Goal: Information Seeking & Learning: Find specific page/section

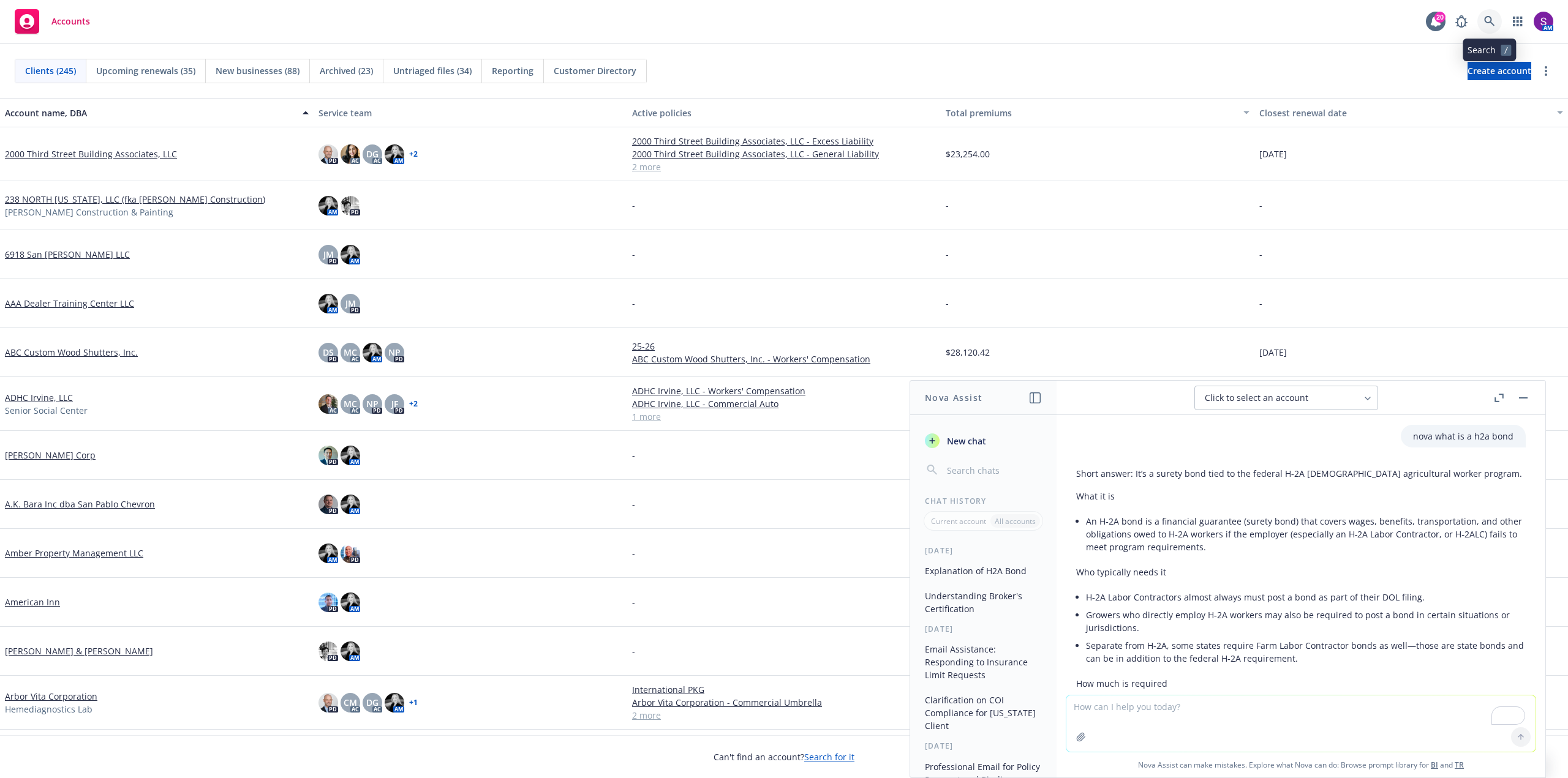
click at [1482, 26] on link at bounding box center [1490, 22] width 25 height 25
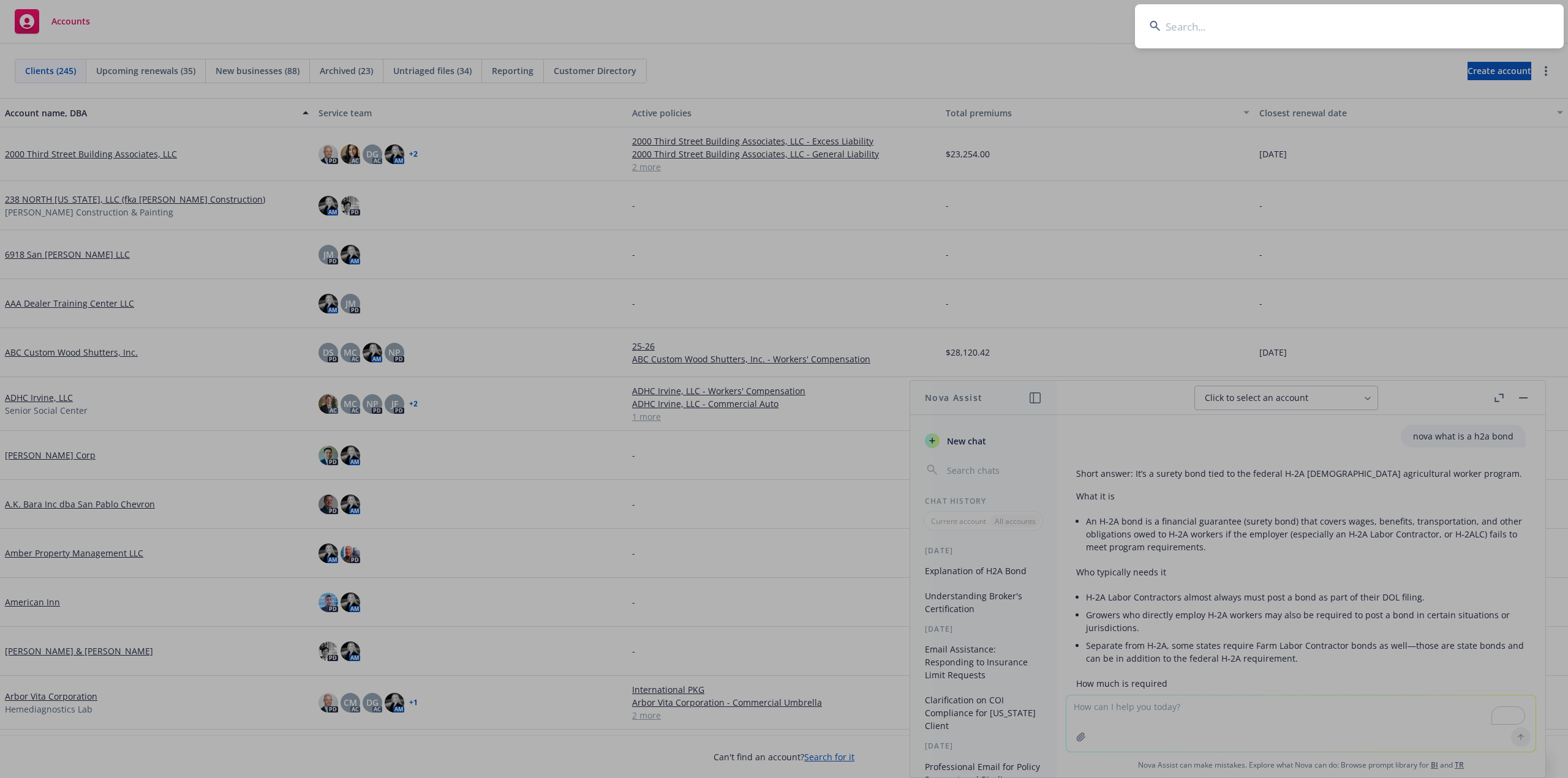
click at [1201, 44] on input at bounding box center [1349, 26] width 429 height 44
type input "[EMAIL_ADDRESS][DOMAIN_NAME]"
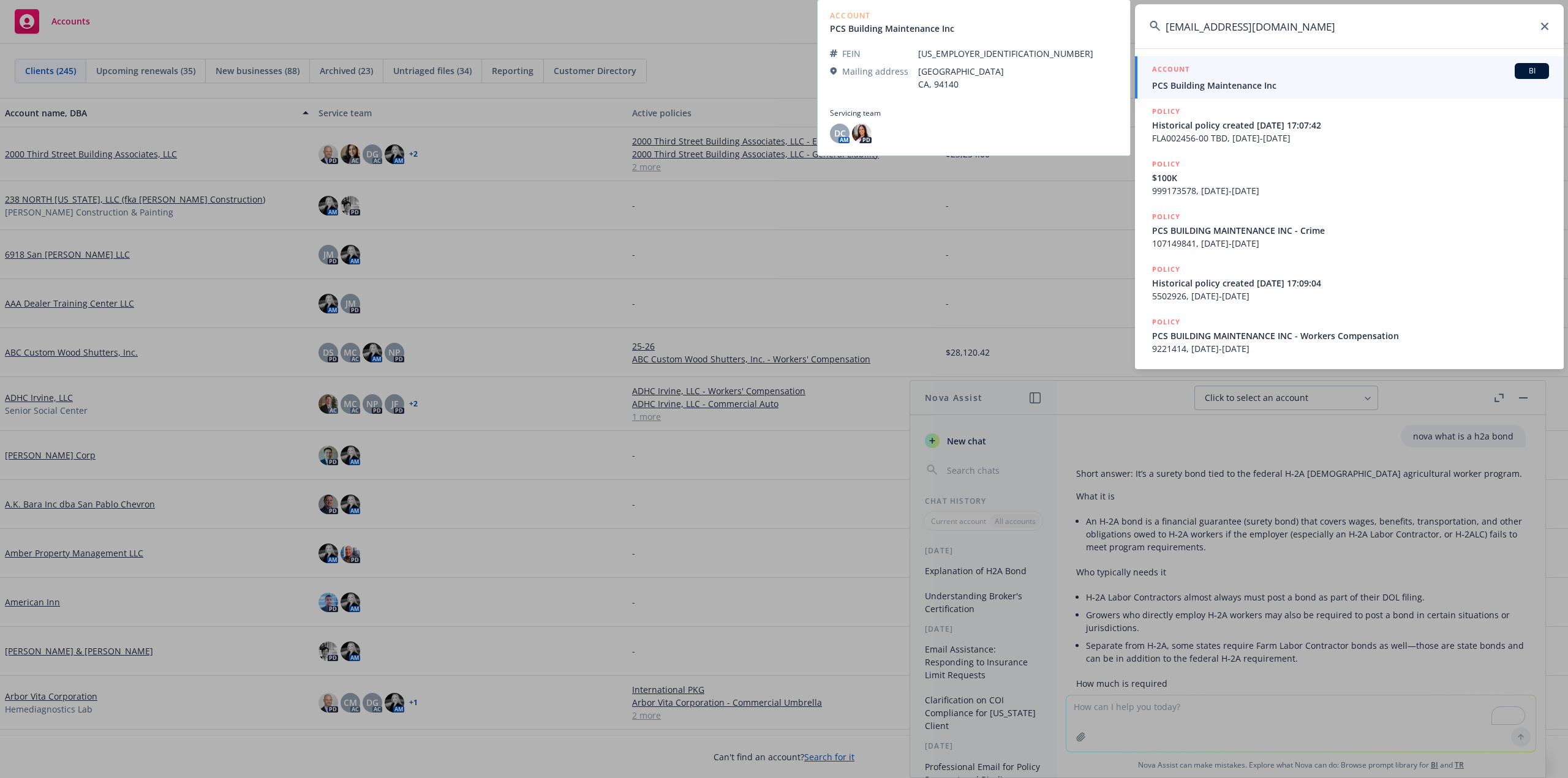
click at [1230, 83] on span "PCS Building Maintenance Inc" at bounding box center [1350, 86] width 397 height 13
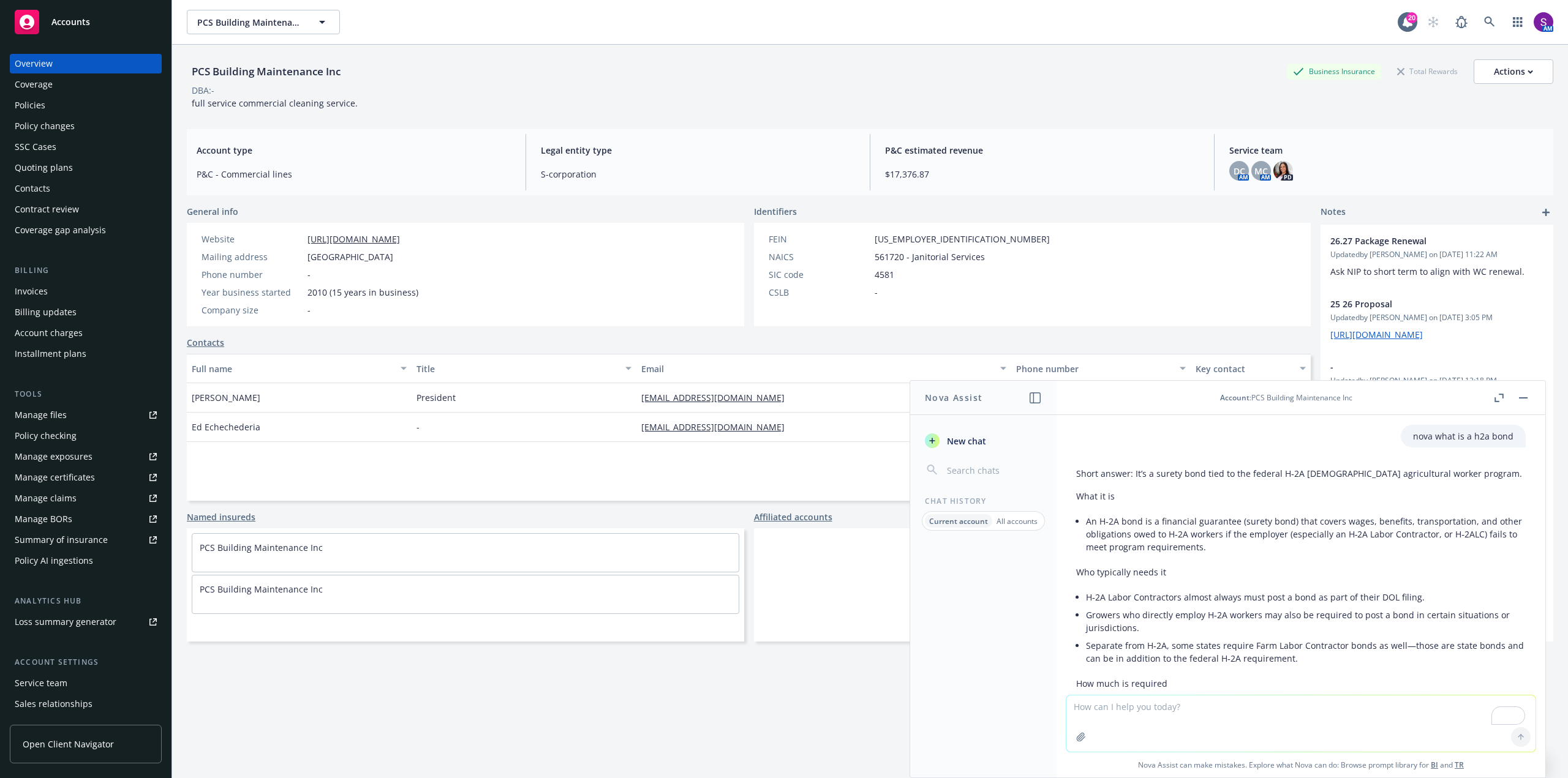
click at [57, 408] on div "Manage files" at bounding box center [41, 415] width 52 height 20
click at [51, 111] on div "Policies" at bounding box center [86, 105] width 142 height 20
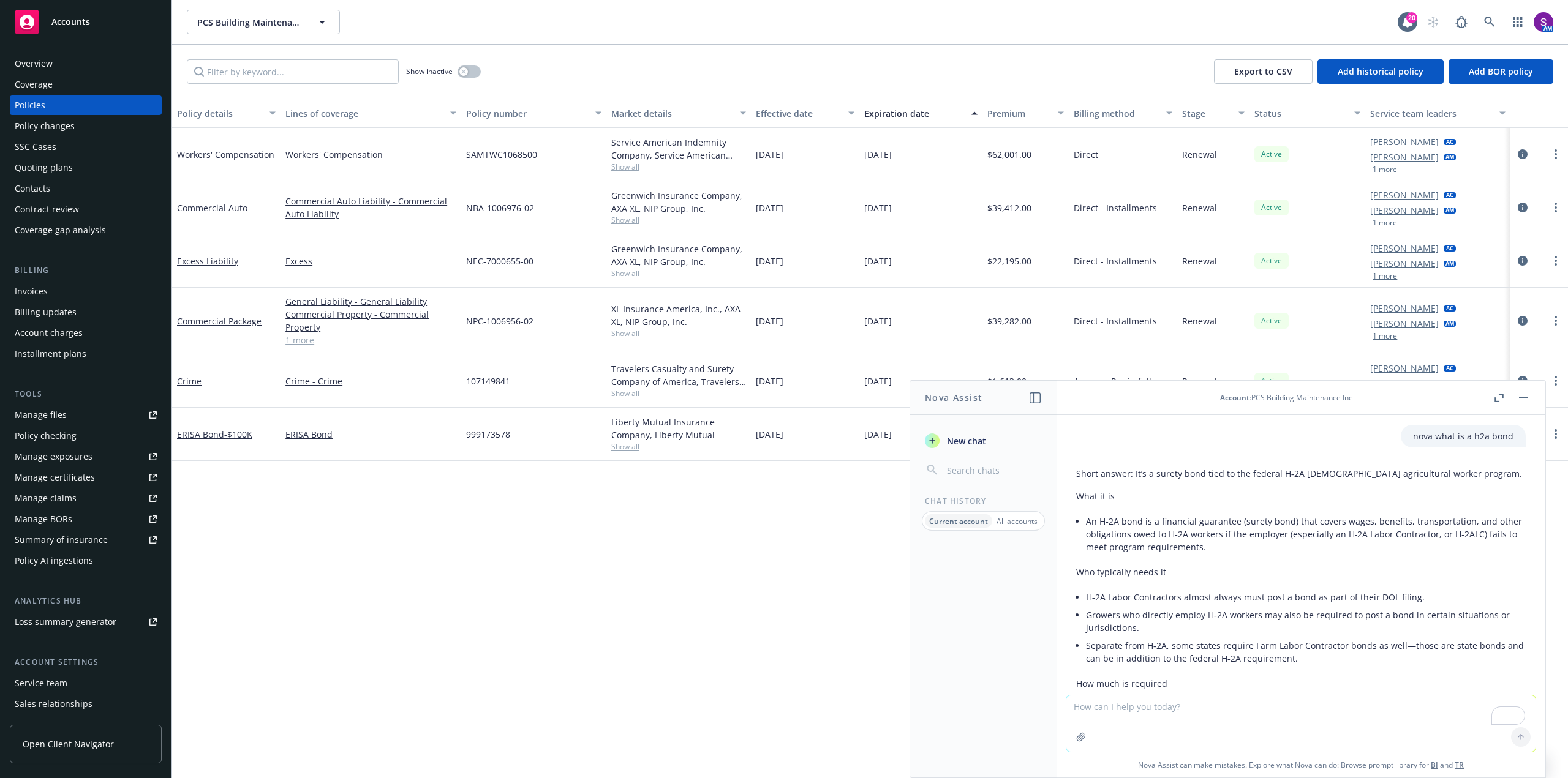
click at [1017, 521] on p "All accounts" at bounding box center [1017, 521] width 42 height 10
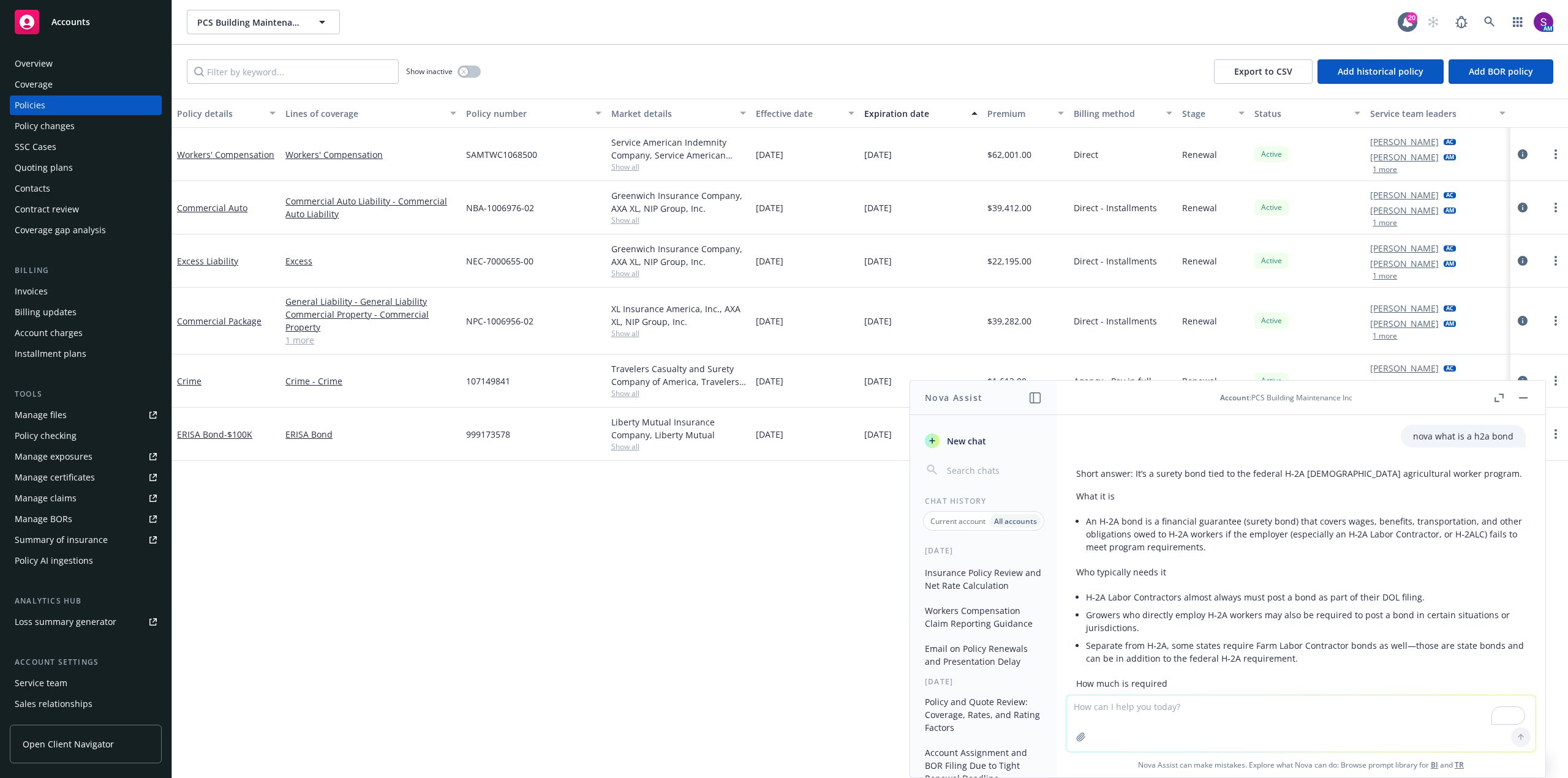
click at [951, 611] on button "Workers Compensation Claim Reporting Guidance" at bounding box center [983, 617] width 126 height 33
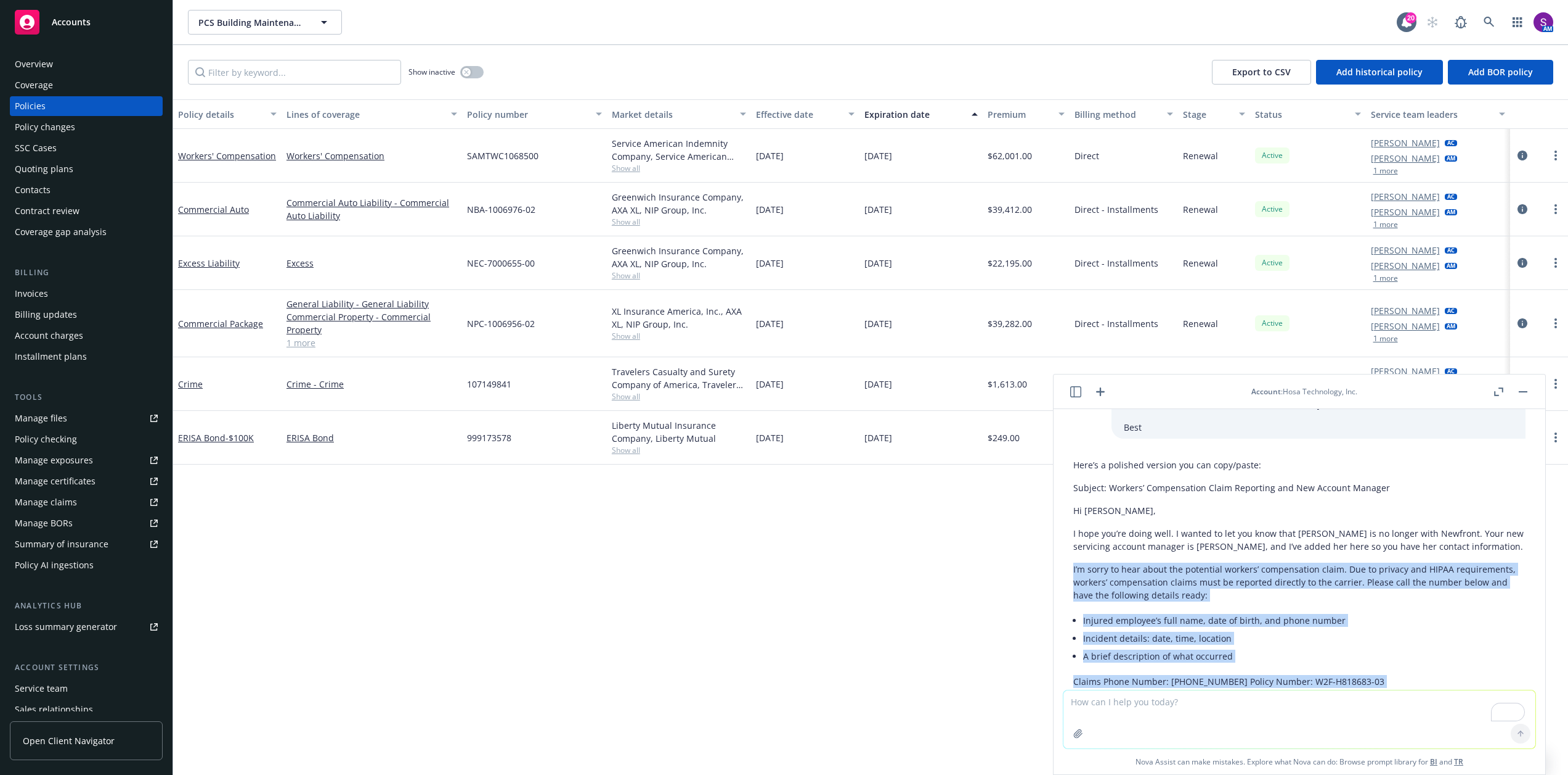
scroll to position [104, 0]
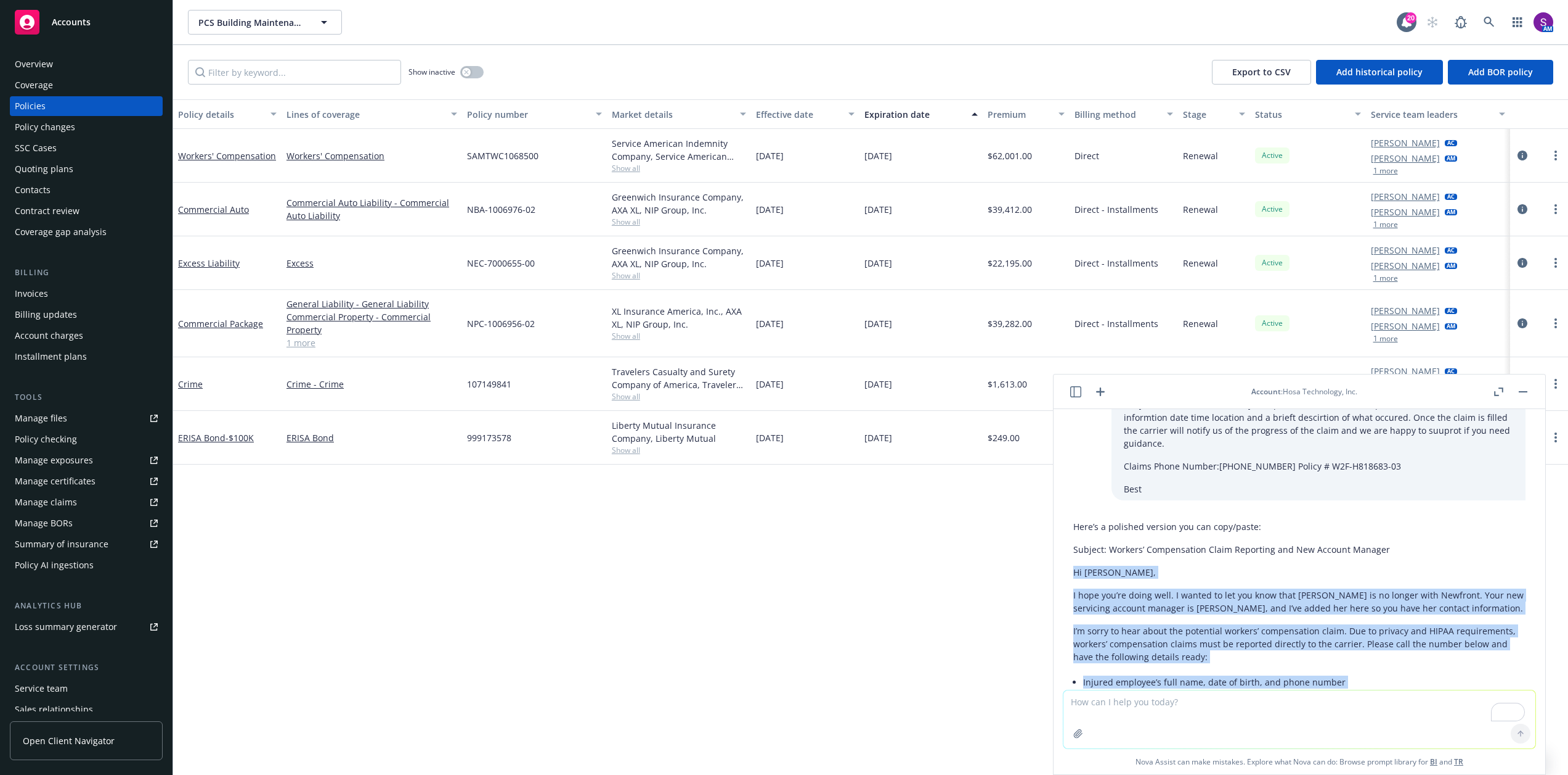
drag, startPoint x: 1126, startPoint y: 600, endPoint x: 1066, endPoint y: 563, distance: 70.5
click at [1066, 563] on div "Here’s a polished version you can copy/paste: Subject: Workers’ Compensation Cl…" at bounding box center [1299, 686] width 472 height 343
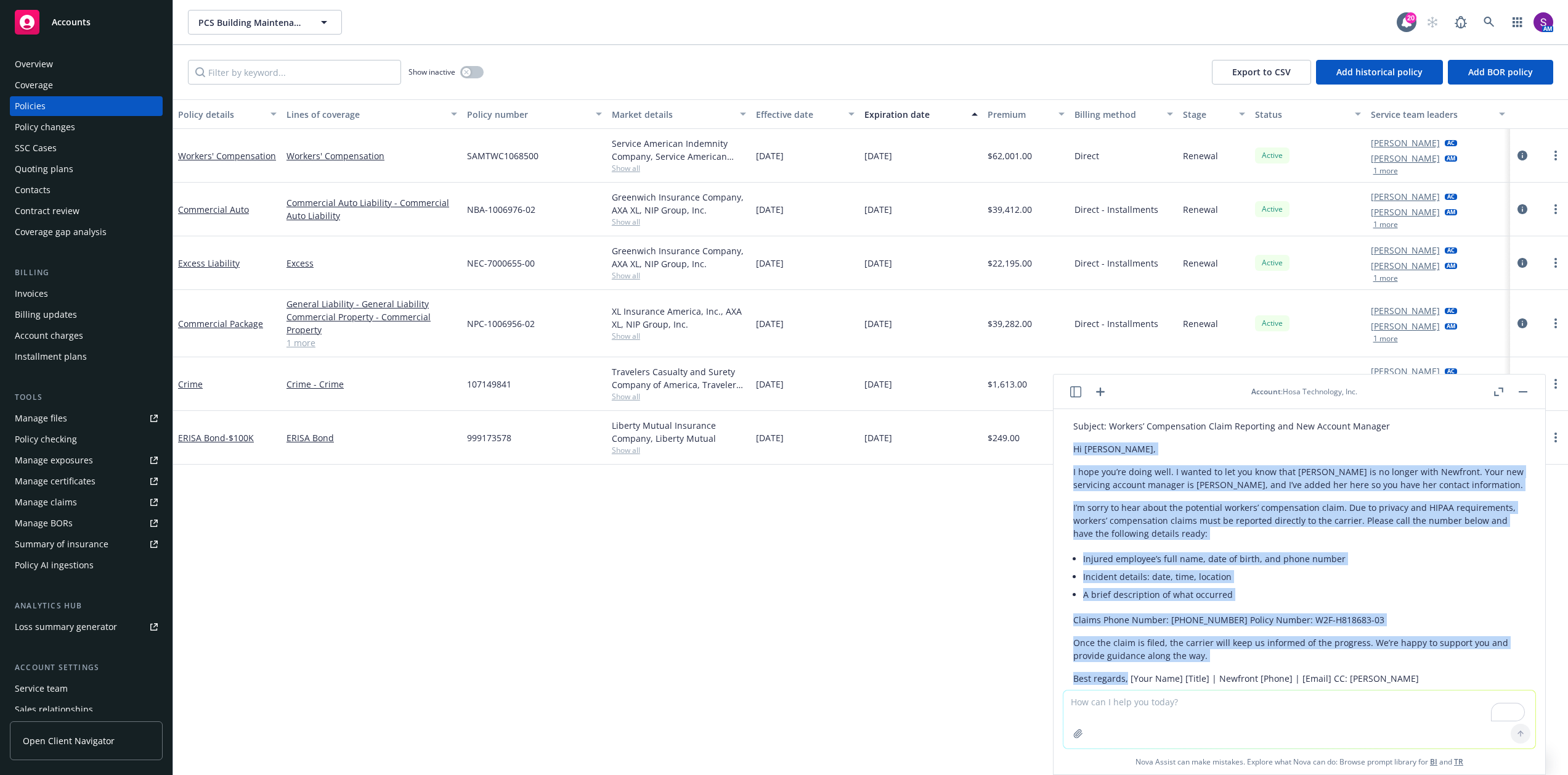
scroll to position [289, 0]
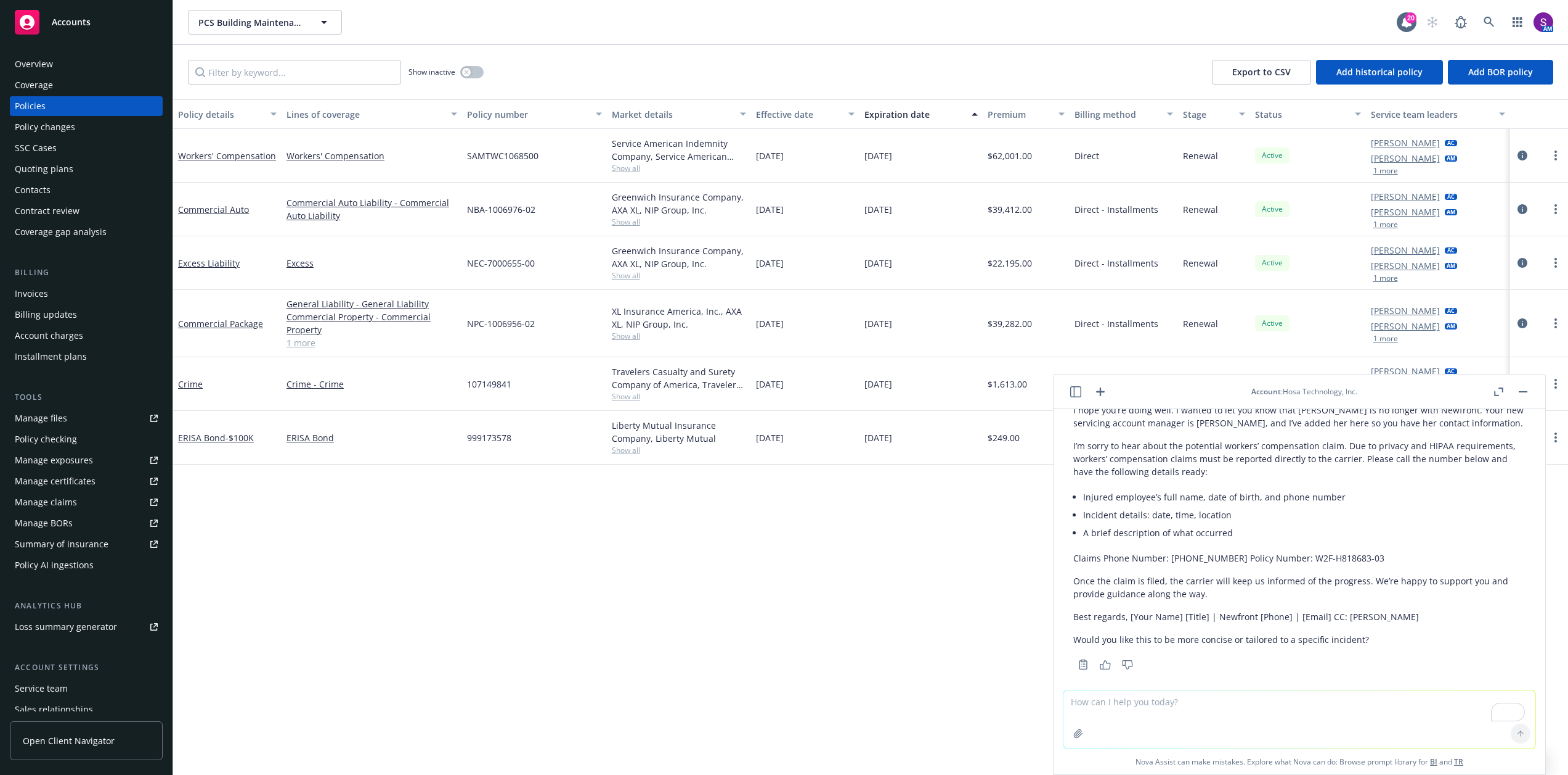
click at [1231, 658] on div "Copy to clipboard Thumbs up Thumbs down" at bounding box center [1299, 664] width 453 height 17
click at [1080, 395] on icon "button" at bounding box center [1076, 391] width 11 height 11
click at [1017, 515] on p "All accounts" at bounding box center [1015, 516] width 42 height 10
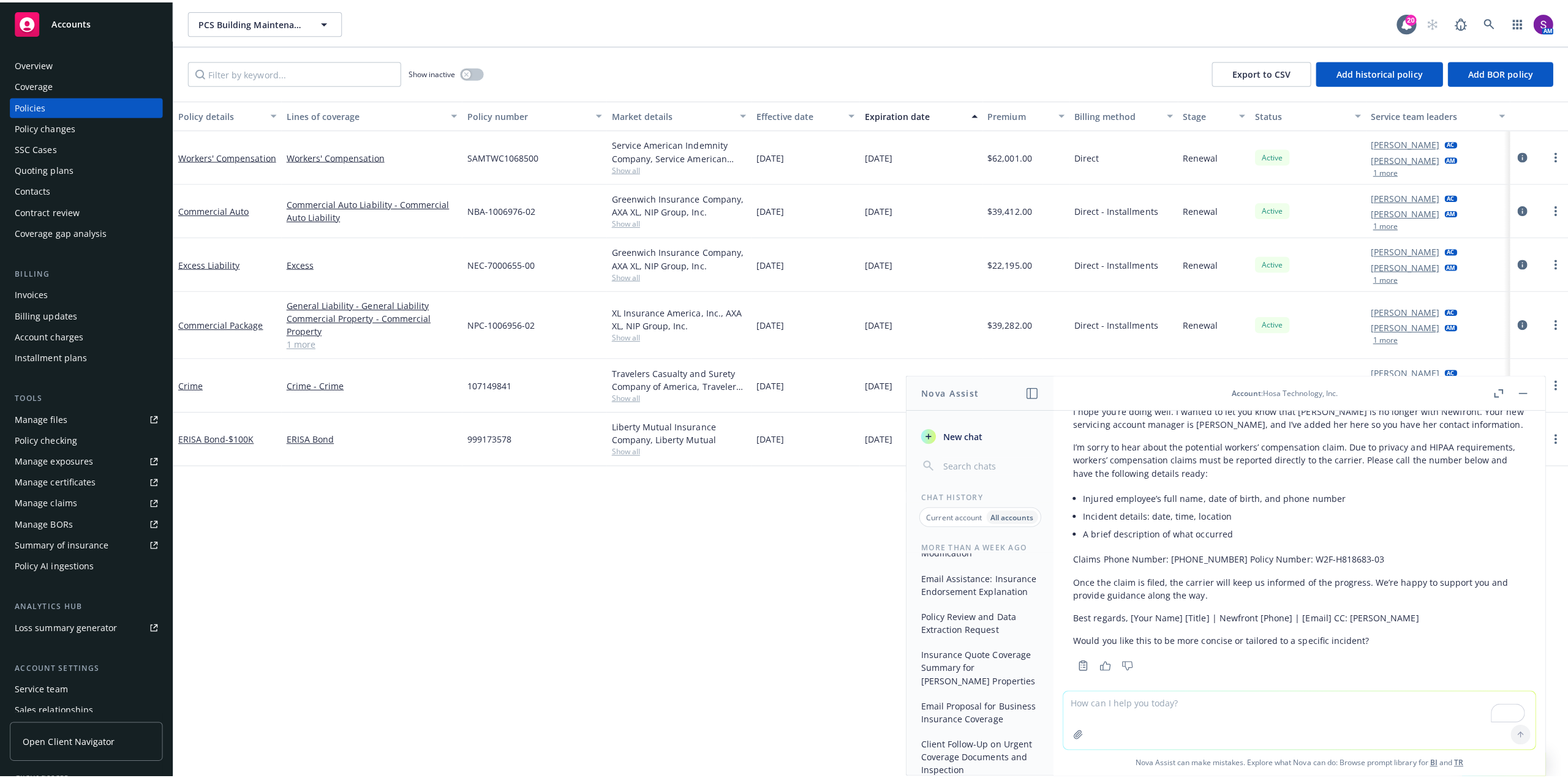
scroll to position [1347, 0]
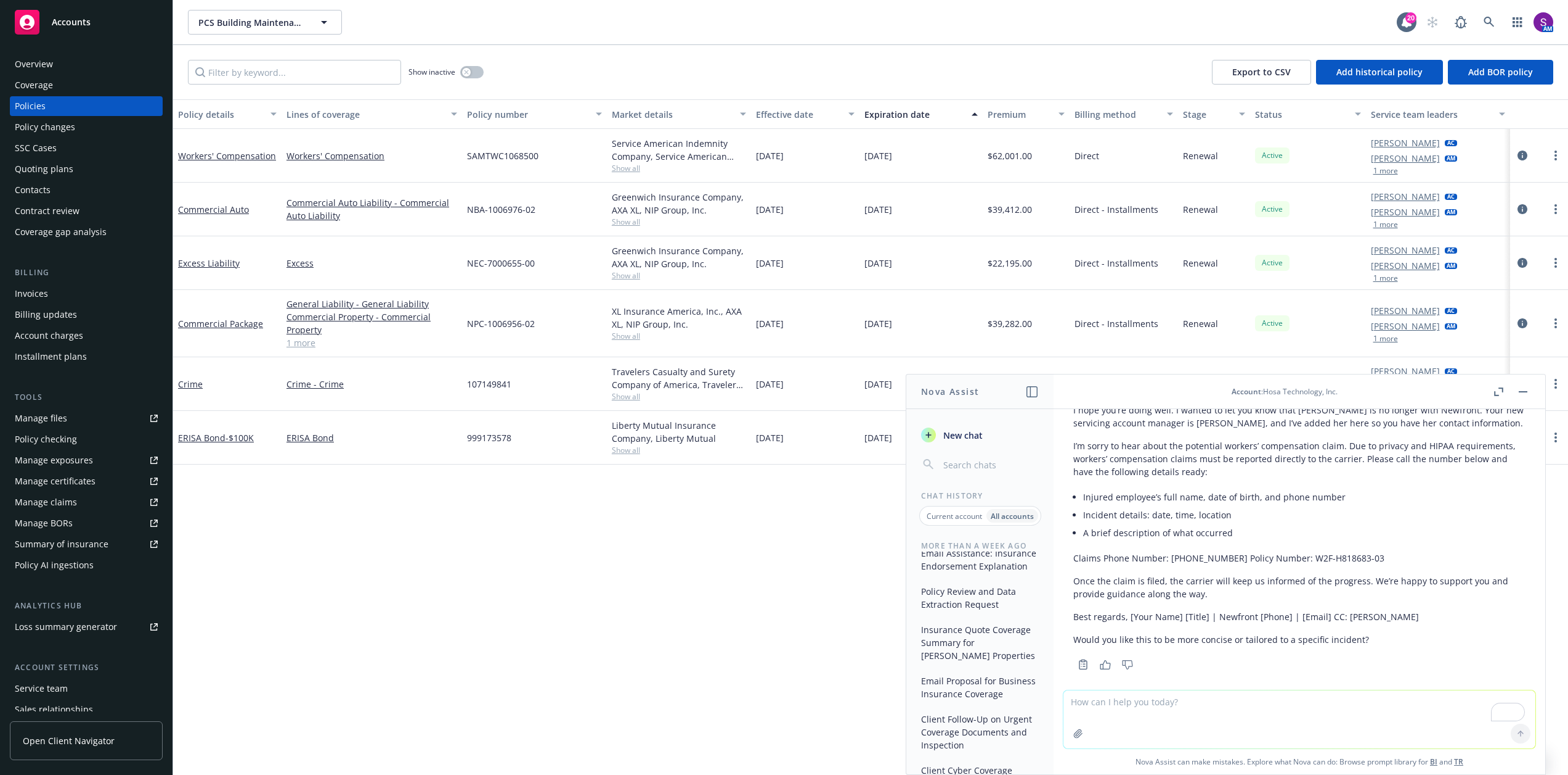
click at [679, 629] on div "Policy details Lines of coverage Policy number Market details Effective date Ex…" at bounding box center [870, 442] width 1395 height 685
click at [1522, 389] on button "button" at bounding box center [1523, 392] width 15 height 15
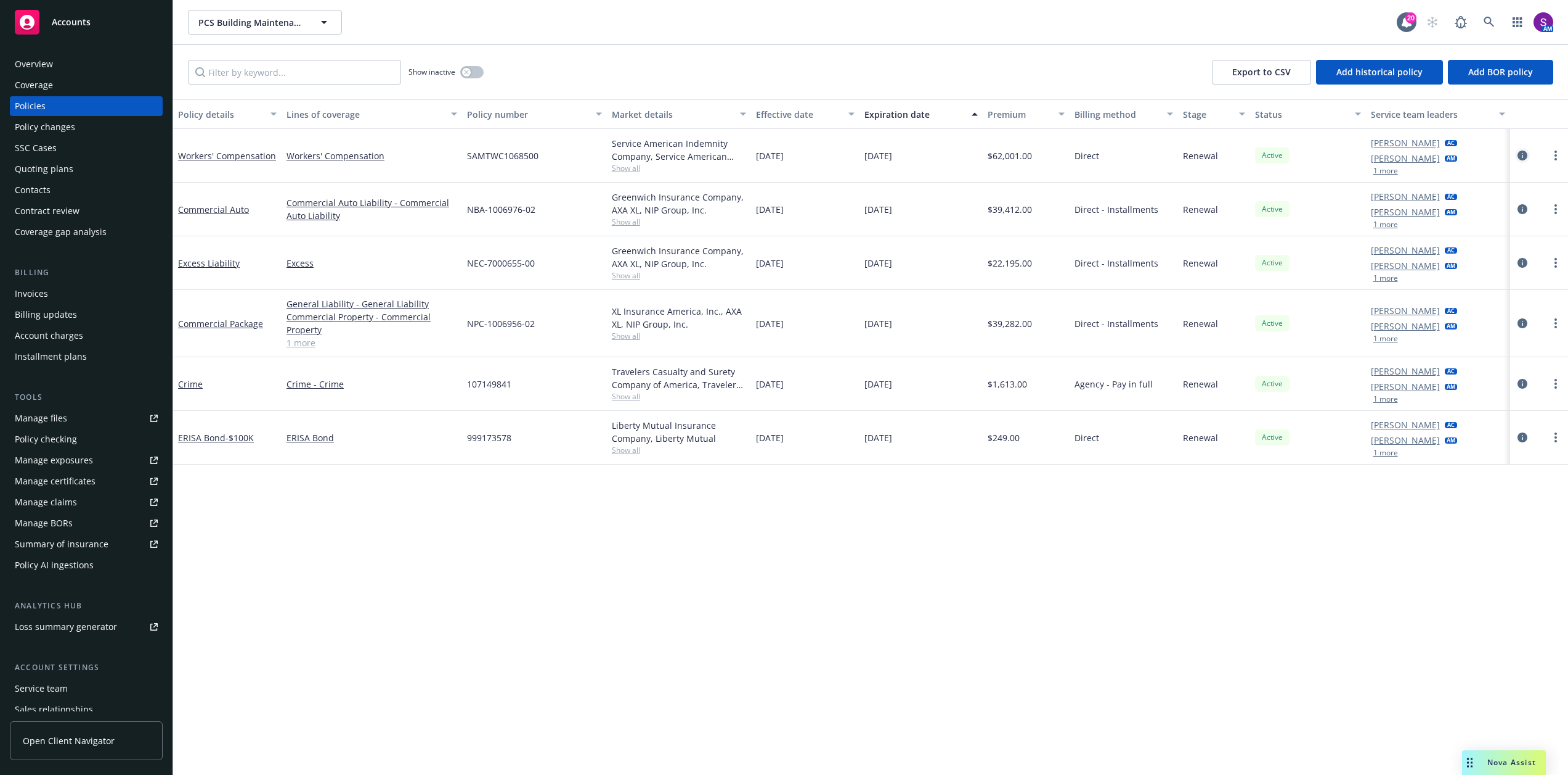
click at [1528, 152] on icon "circleInformation" at bounding box center [1522, 155] width 9 height 9
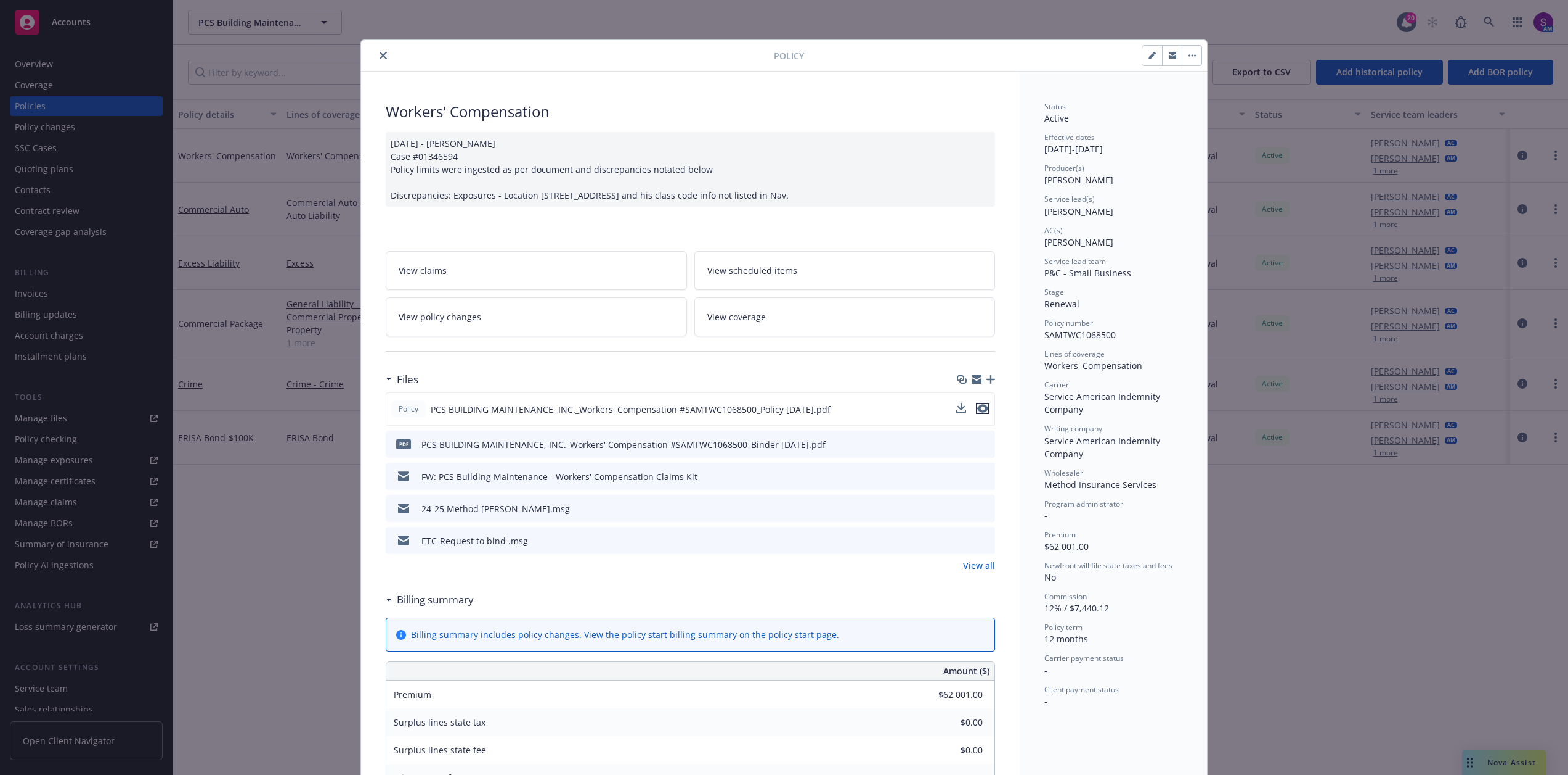
click at [980, 410] on icon "preview file" at bounding box center [983, 407] width 11 height 9
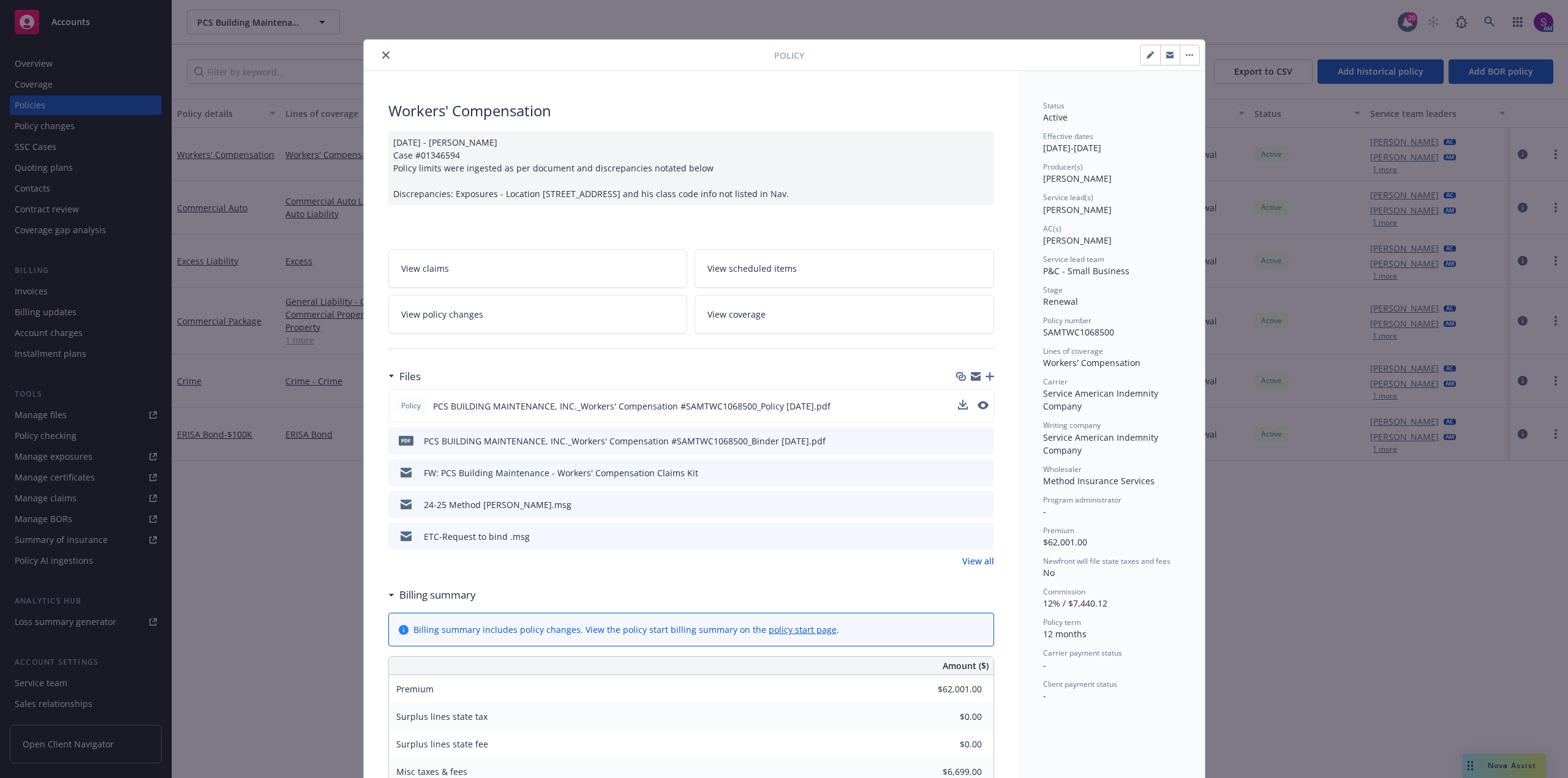
click at [382, 58] on button "close" at bounding box center [386, 56] width 15 height 15
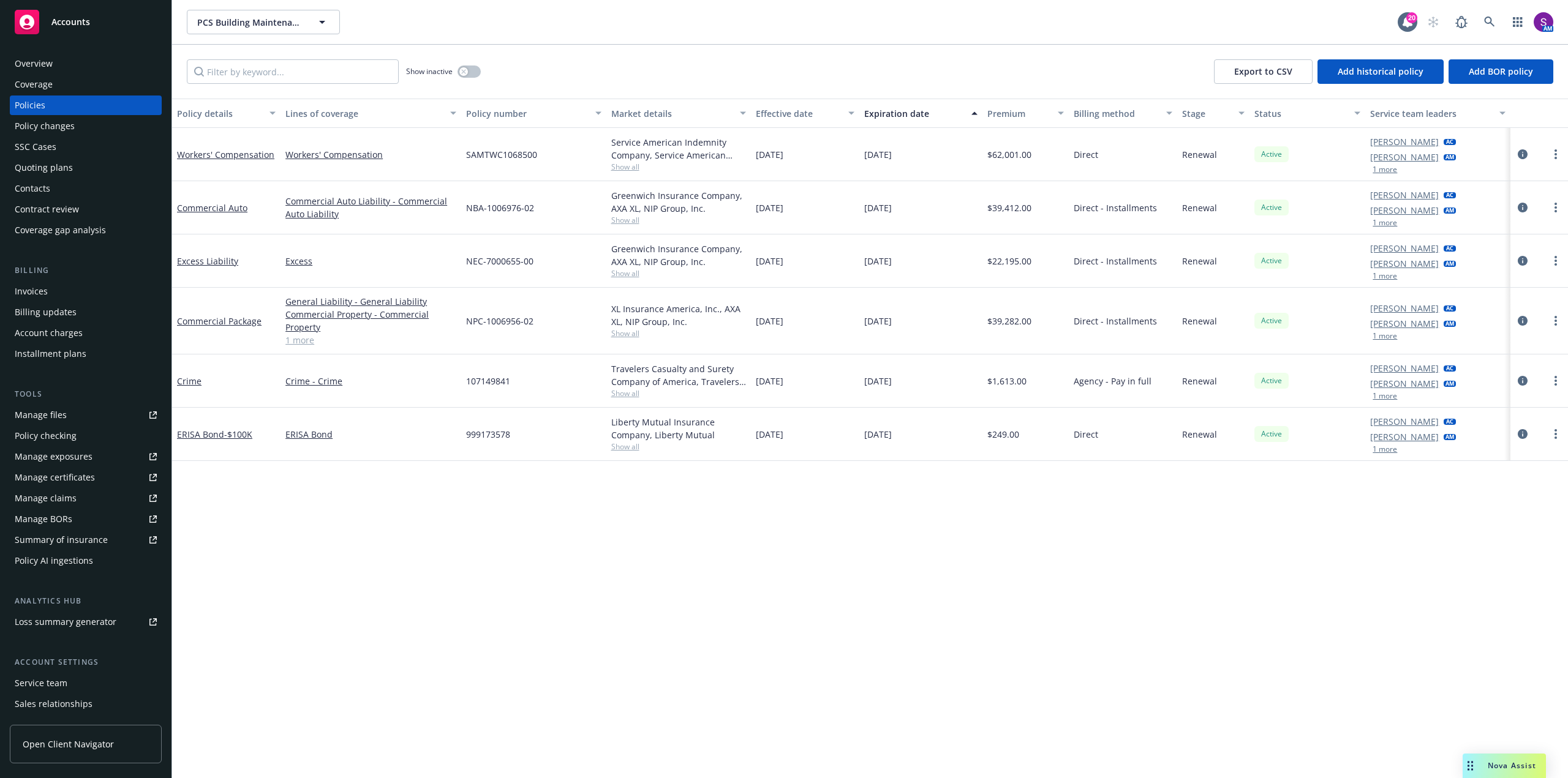
click at [58, 65] on div "Overview" at bounding box center [86, 63] width 142 height 20
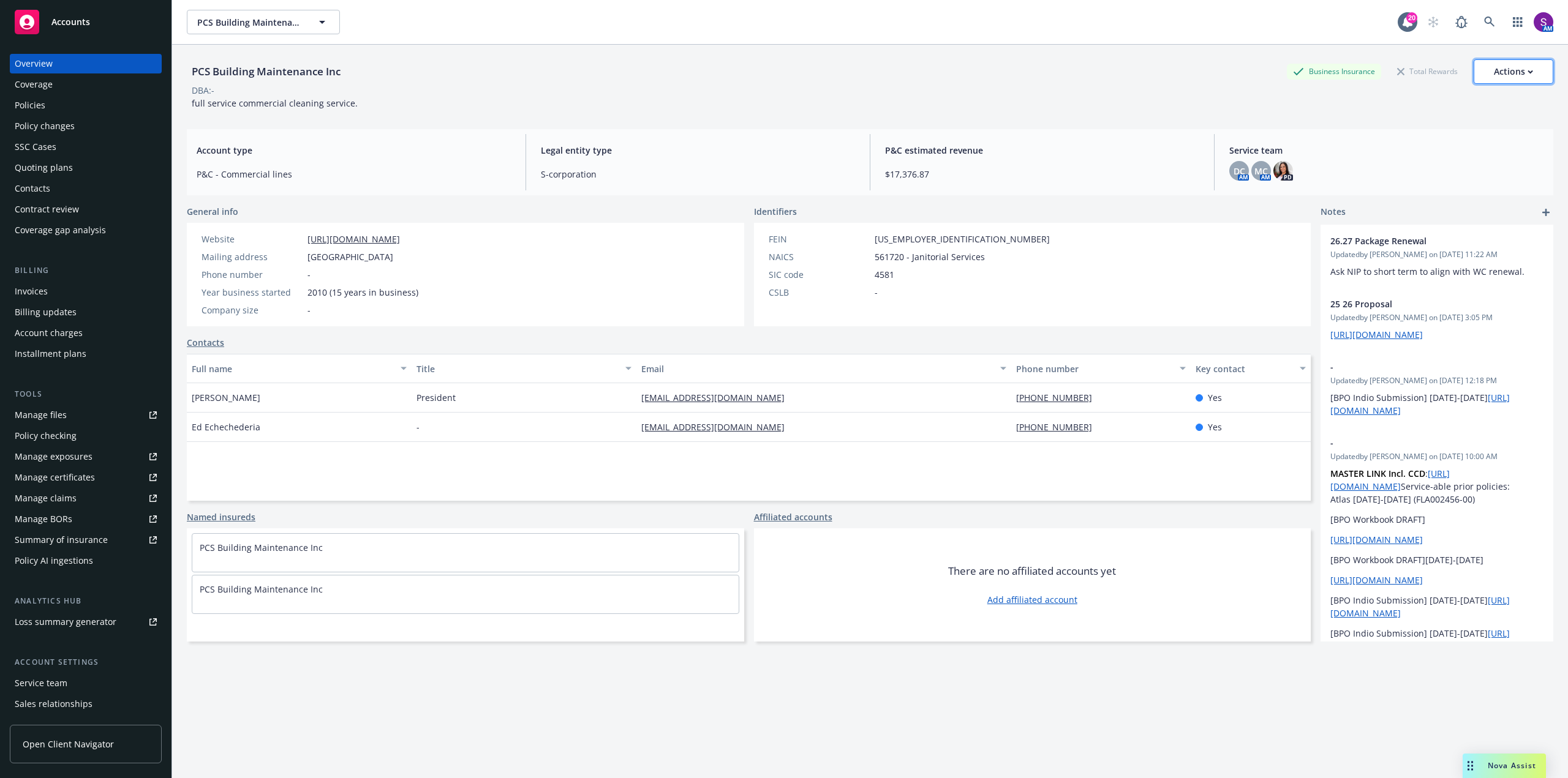
click at [1509, 81] on div "Actions" at bounding box center [1514, 72] width 40 height 24
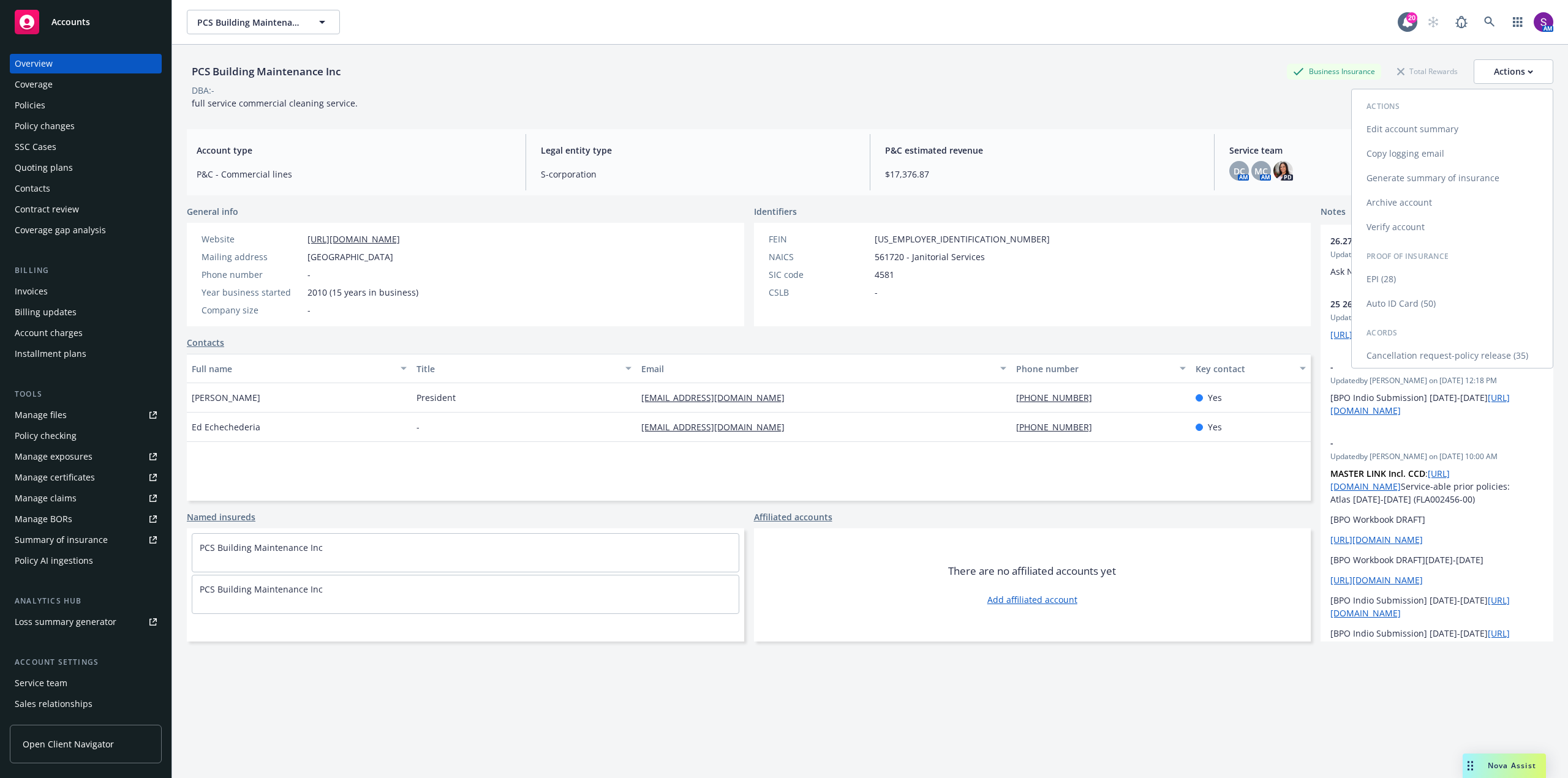
click at [1393, 154] on link "Copy logging email" at bounding box center [1452, 154] width 201 height 25
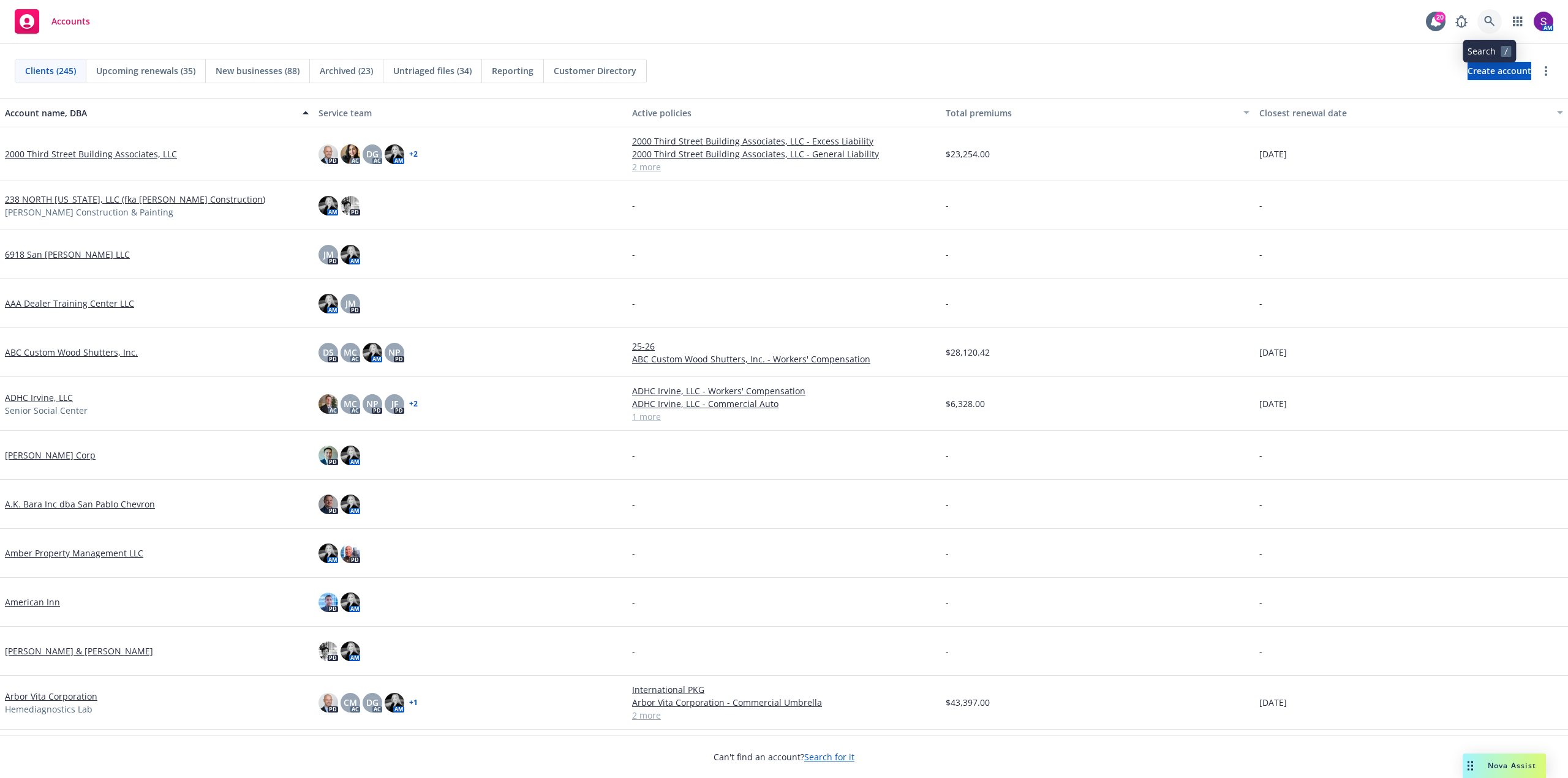
click at [1493, 15] on link at bounding box center [1490, 22] width 25 height 25
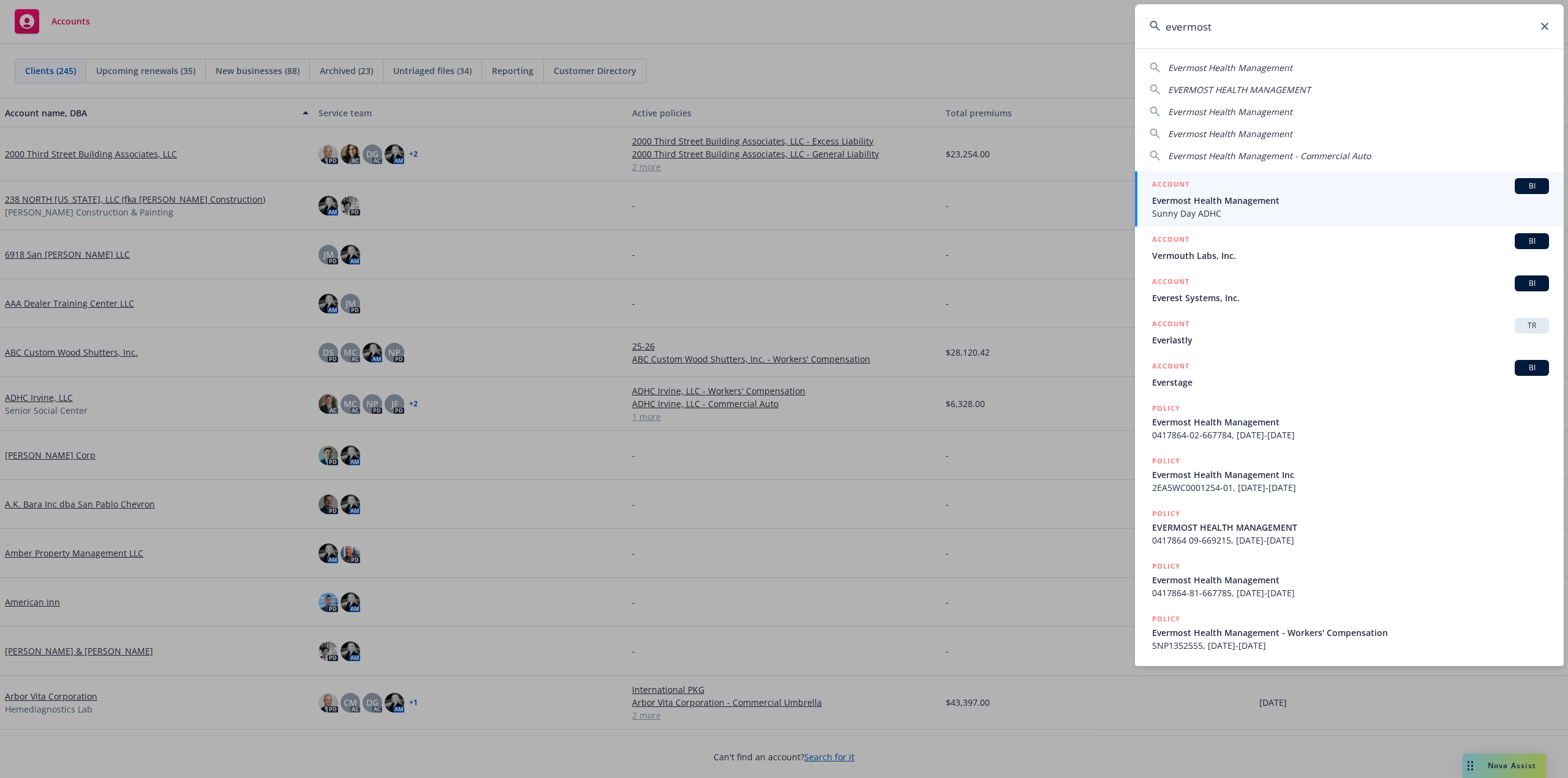
type input "evermost"
click at [1230, 202] on span "Evermost Health Management" at bounding box center [1350, 201] width 397 height 13
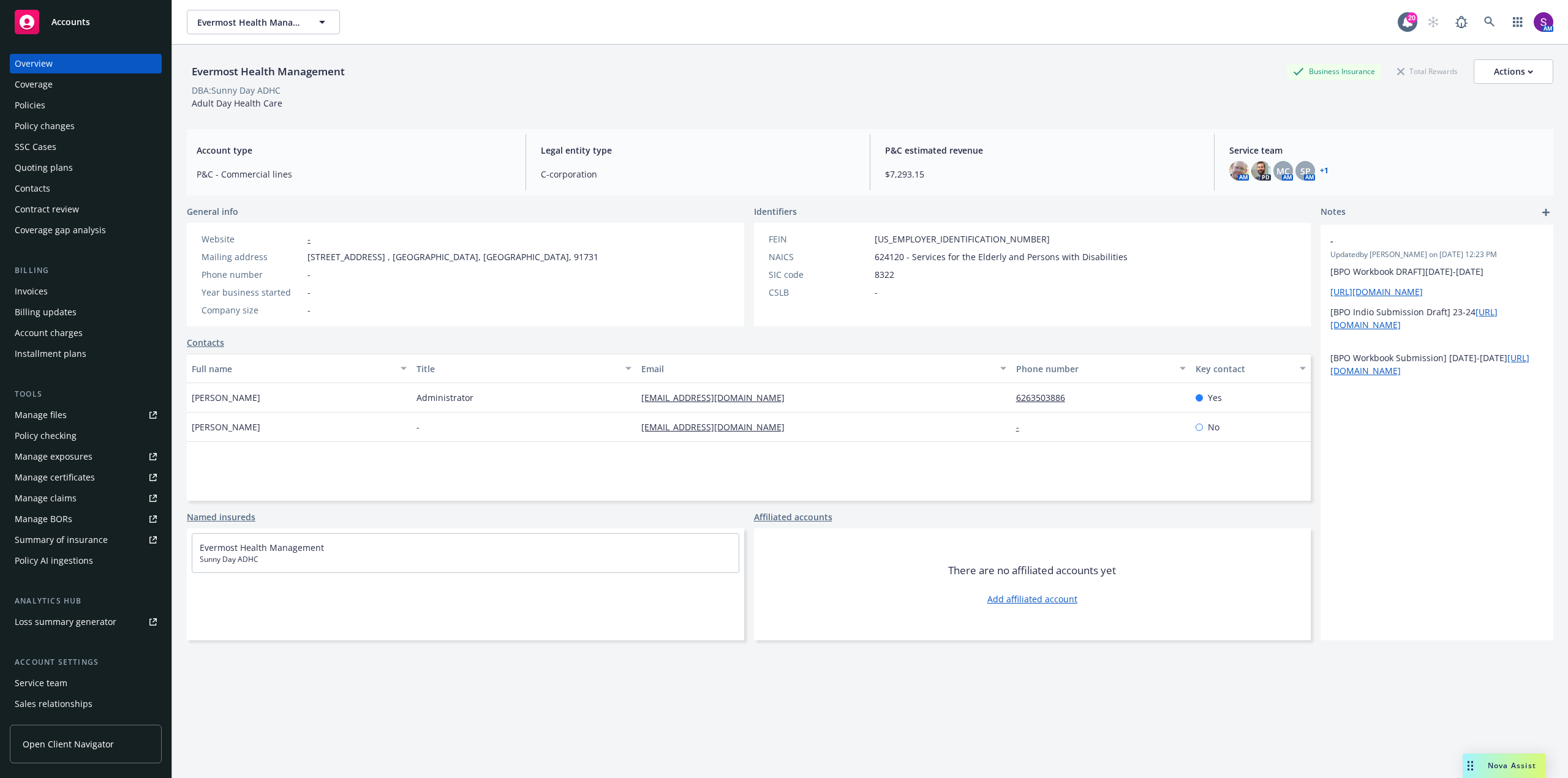
click at [53, 104] on div "Policies" at bounding box center [86, 105] width 142 height 20
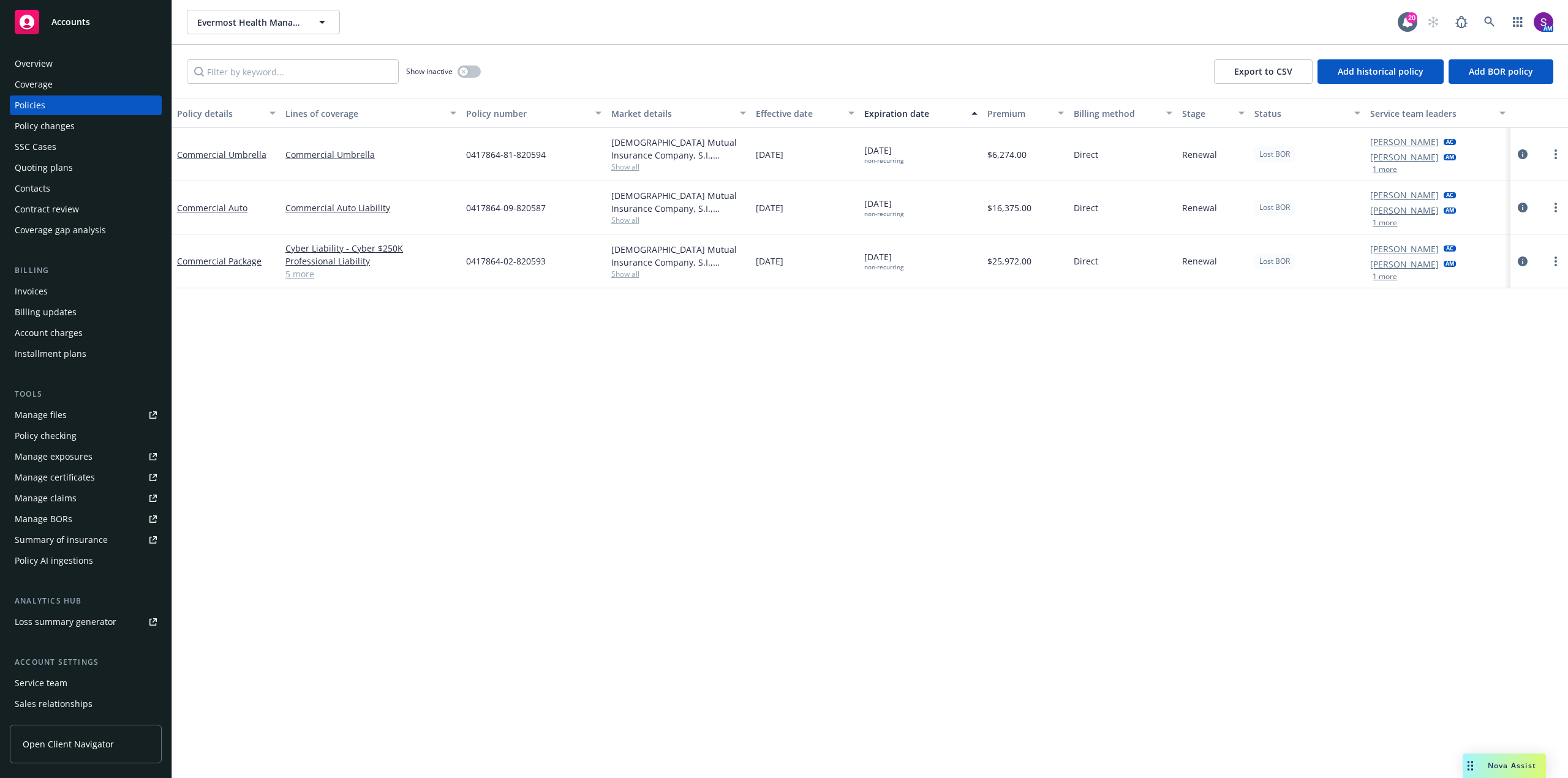
click at [58, 414] on div "Manage files" at bounding box center [41, 415] width 52 height 20
click at [1491, 23] on icon at bounding box center [1489, 22] width 10 height 10
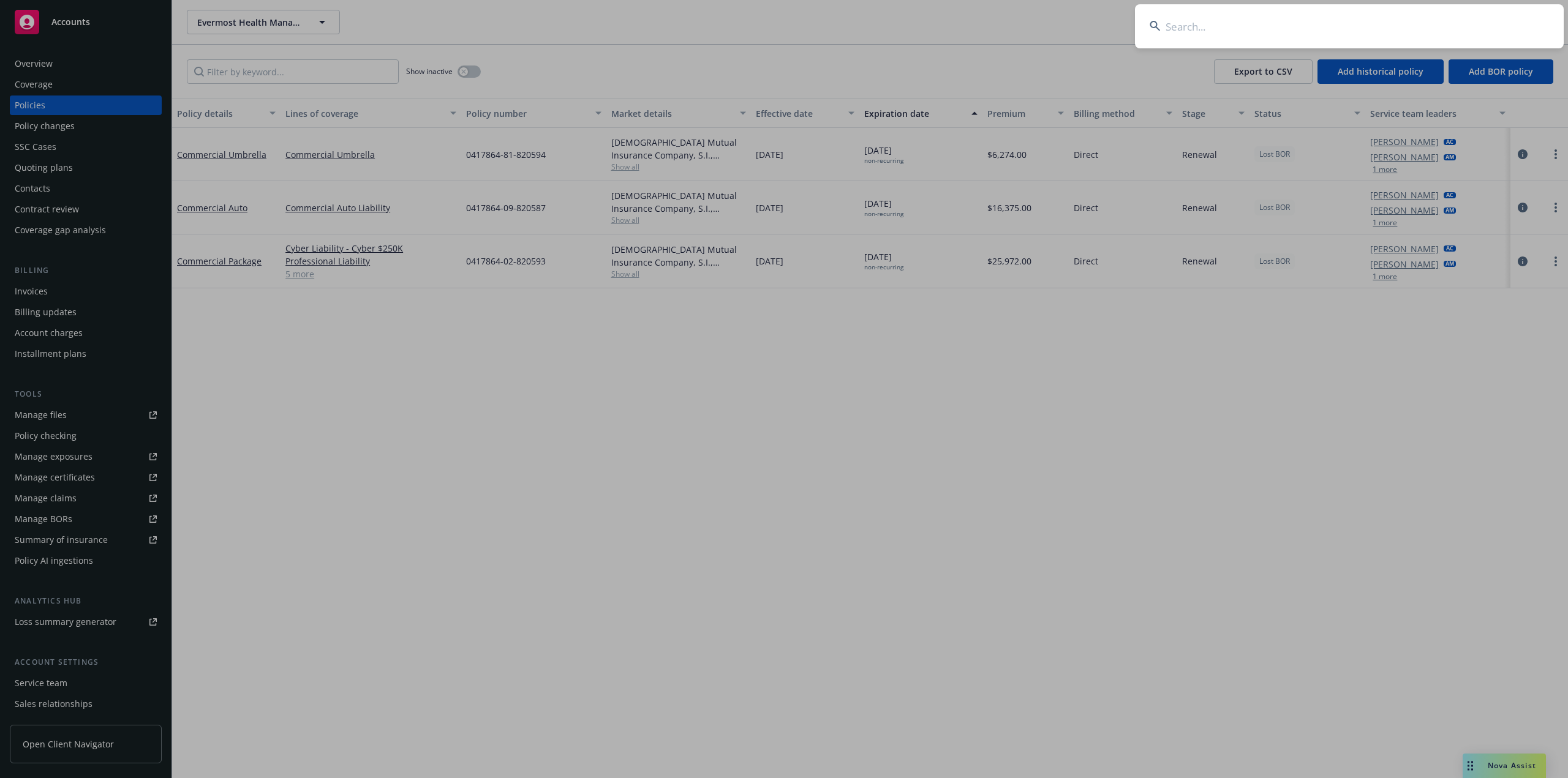
click at [1284, 30] on input at bounding box center [1349, 26] width 429 height 44
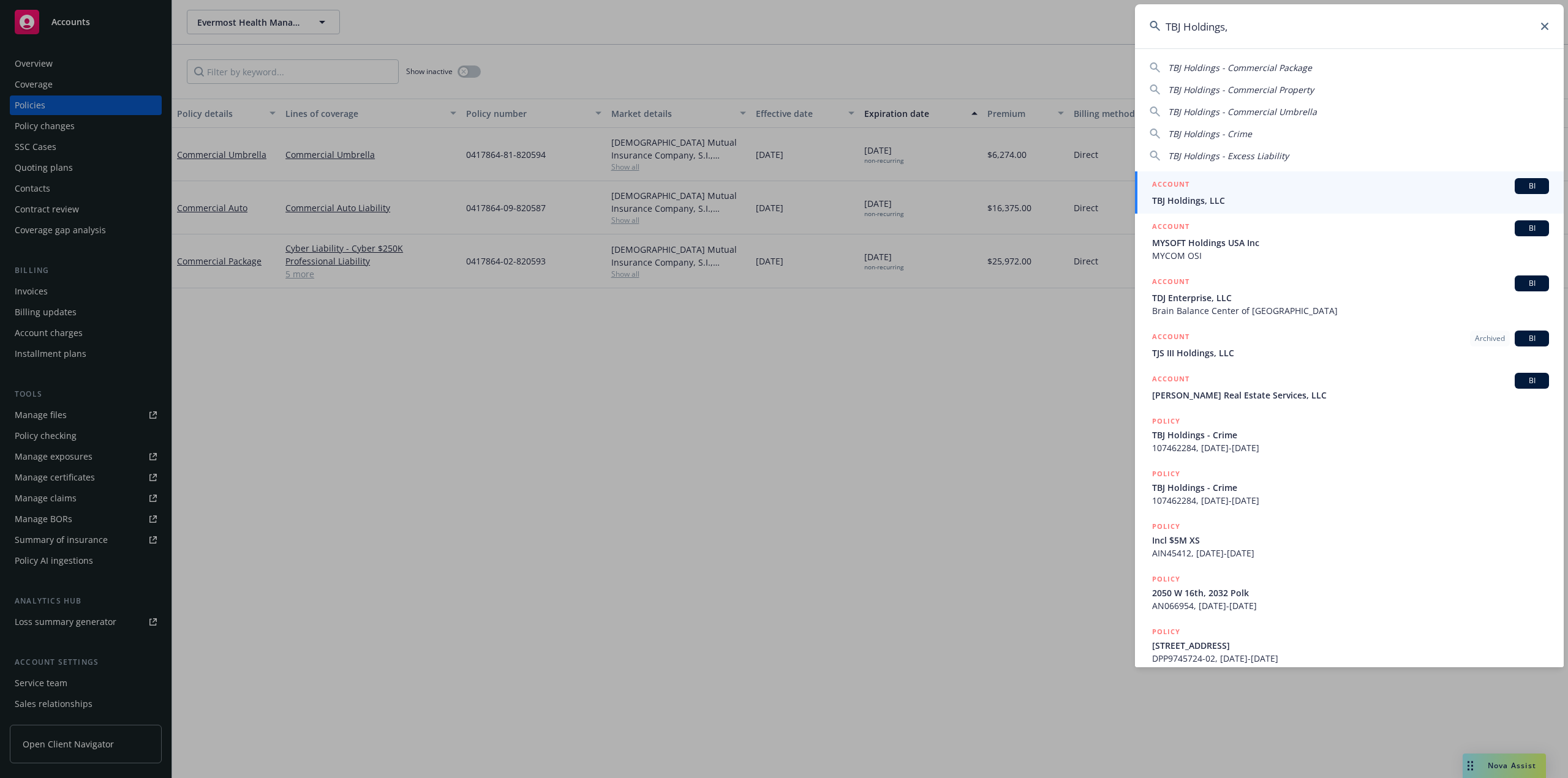
type input "TBJ Holdings,"
click at [1220, 197] on span "TBJ Holdings, LLC" at bounding box center [1350, 201] width 397 height 13
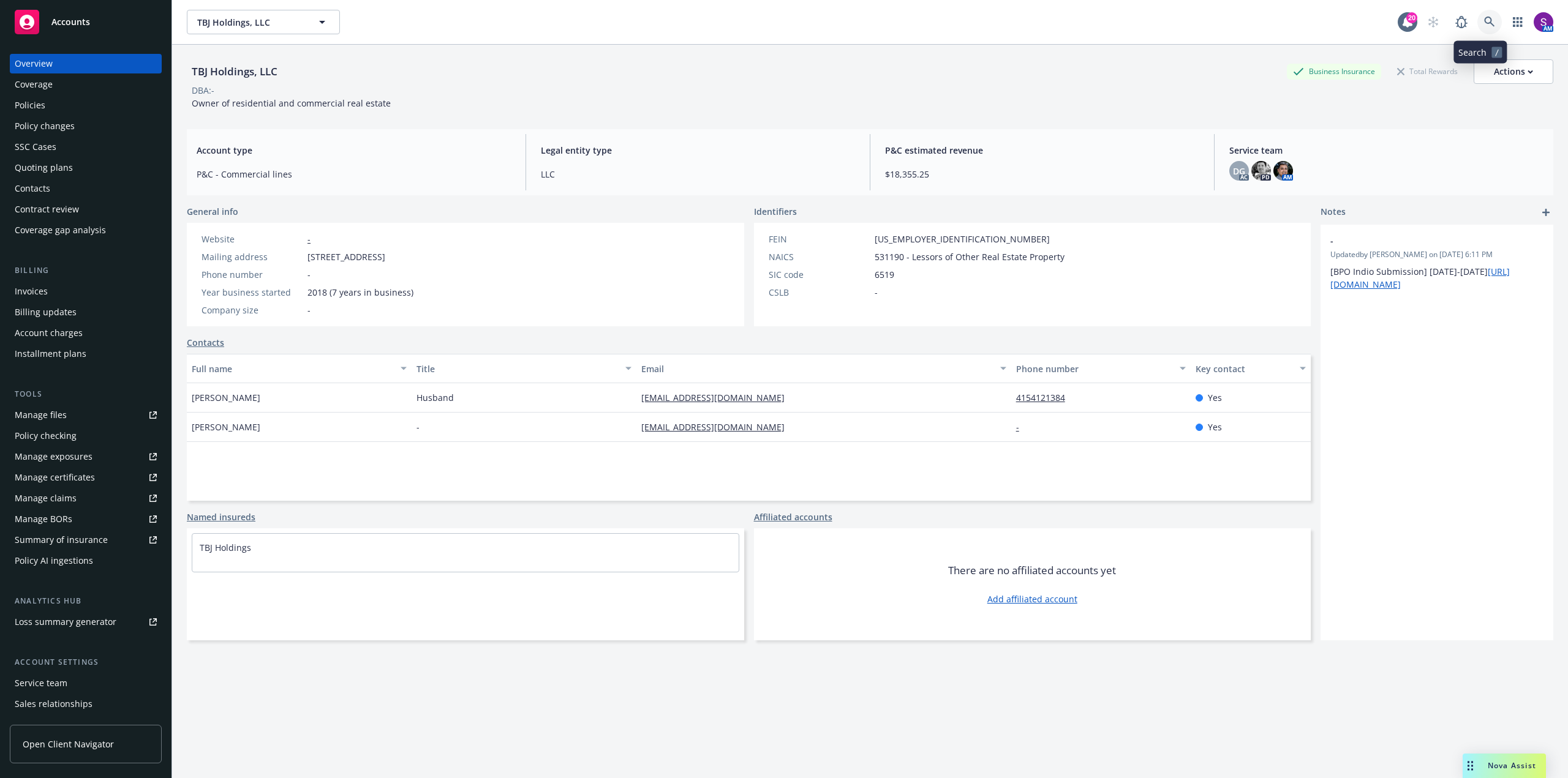
click at [1484, 26] on icon at bounding box center [1490, 23] width 11 height 11
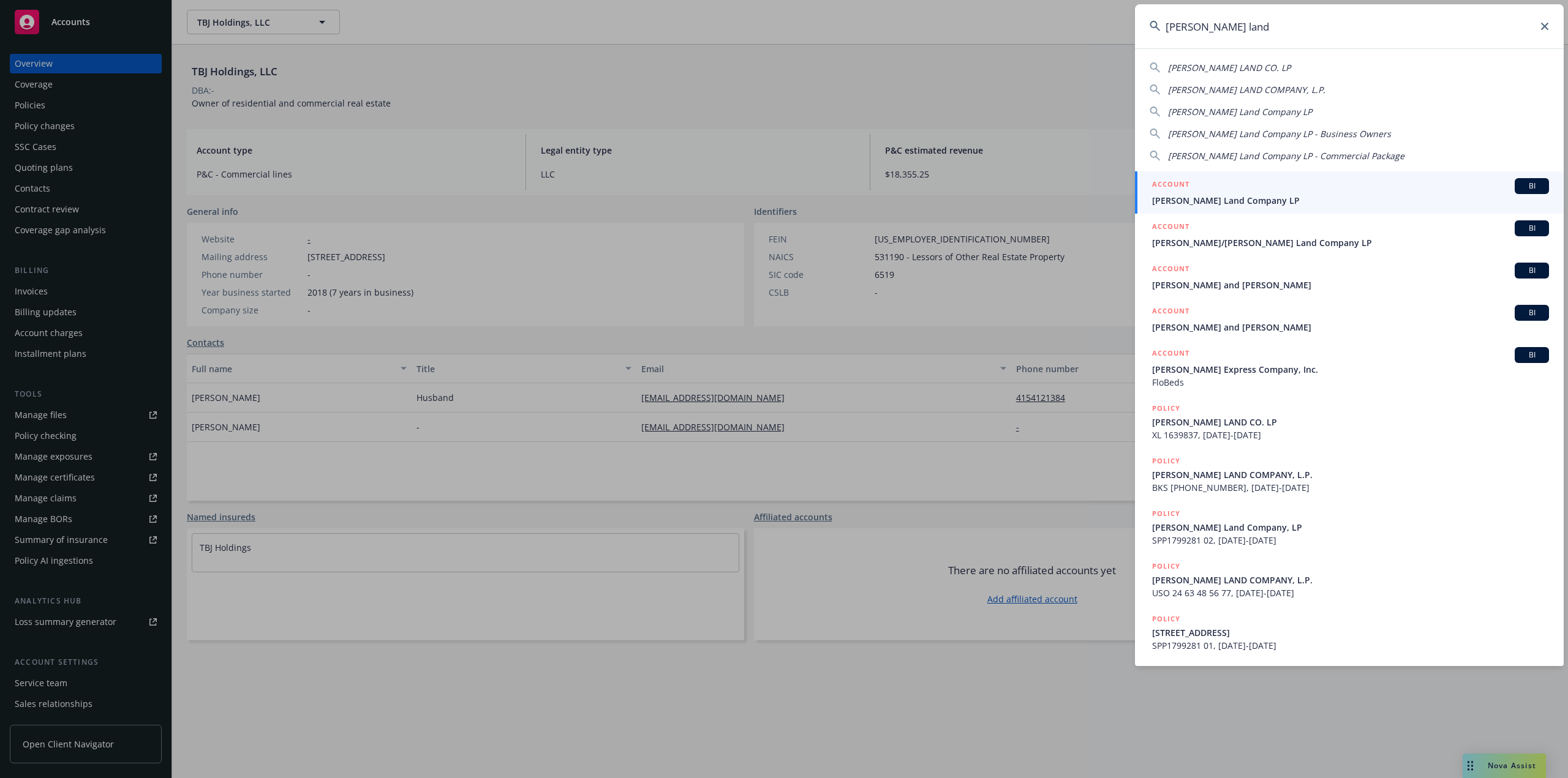
type input "turner land"
click at [1240, 196] on span "Turner Land Company LP" at bounding box center [1350, 201] width 397 height 13
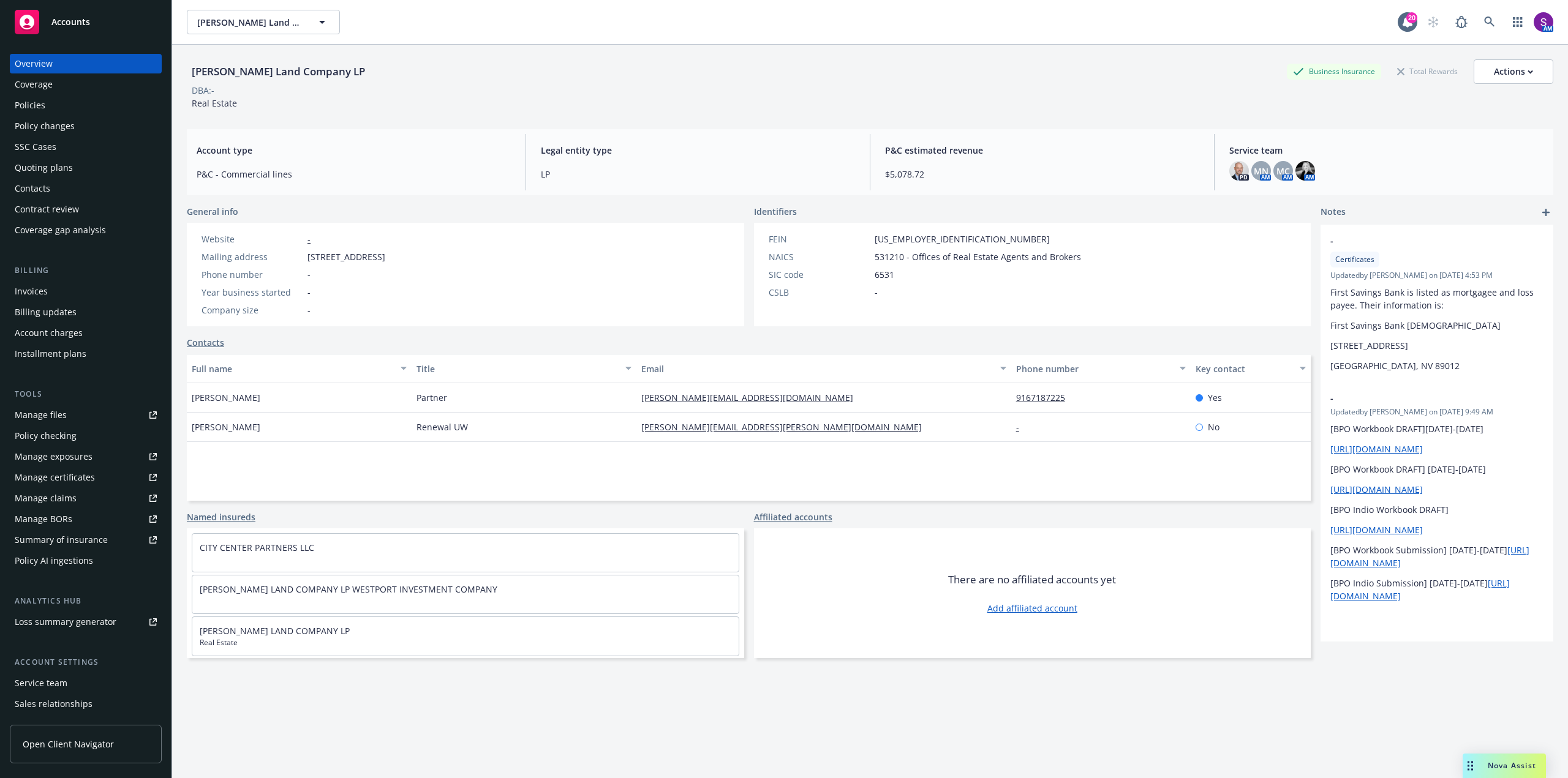
click at [38, 106] on div "Policies" at bounding box center [30, 105] width 30 height 20
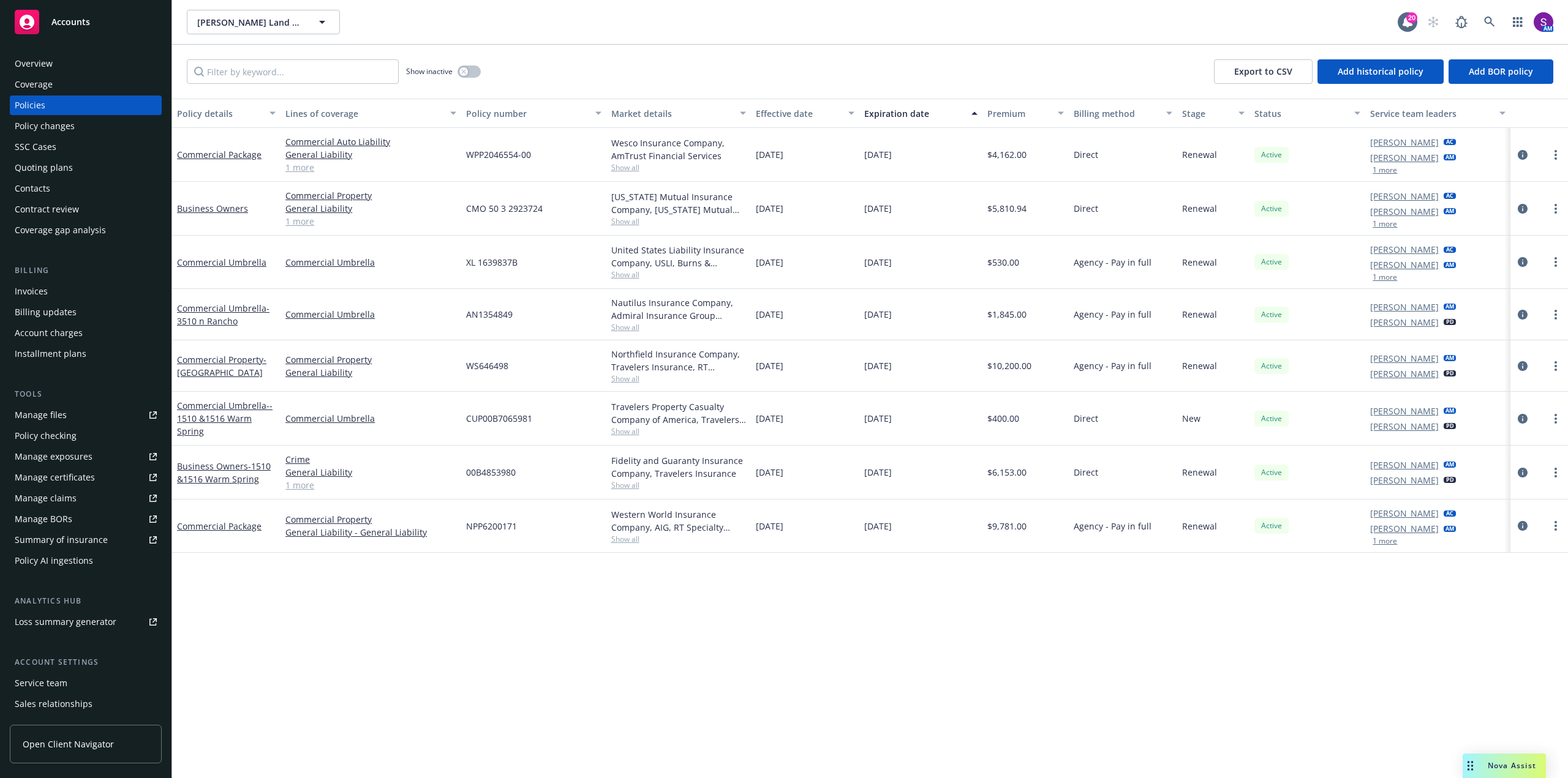
click at [311, 169] on link "1 more" at bounding box center [371, 168] width 171 height 13
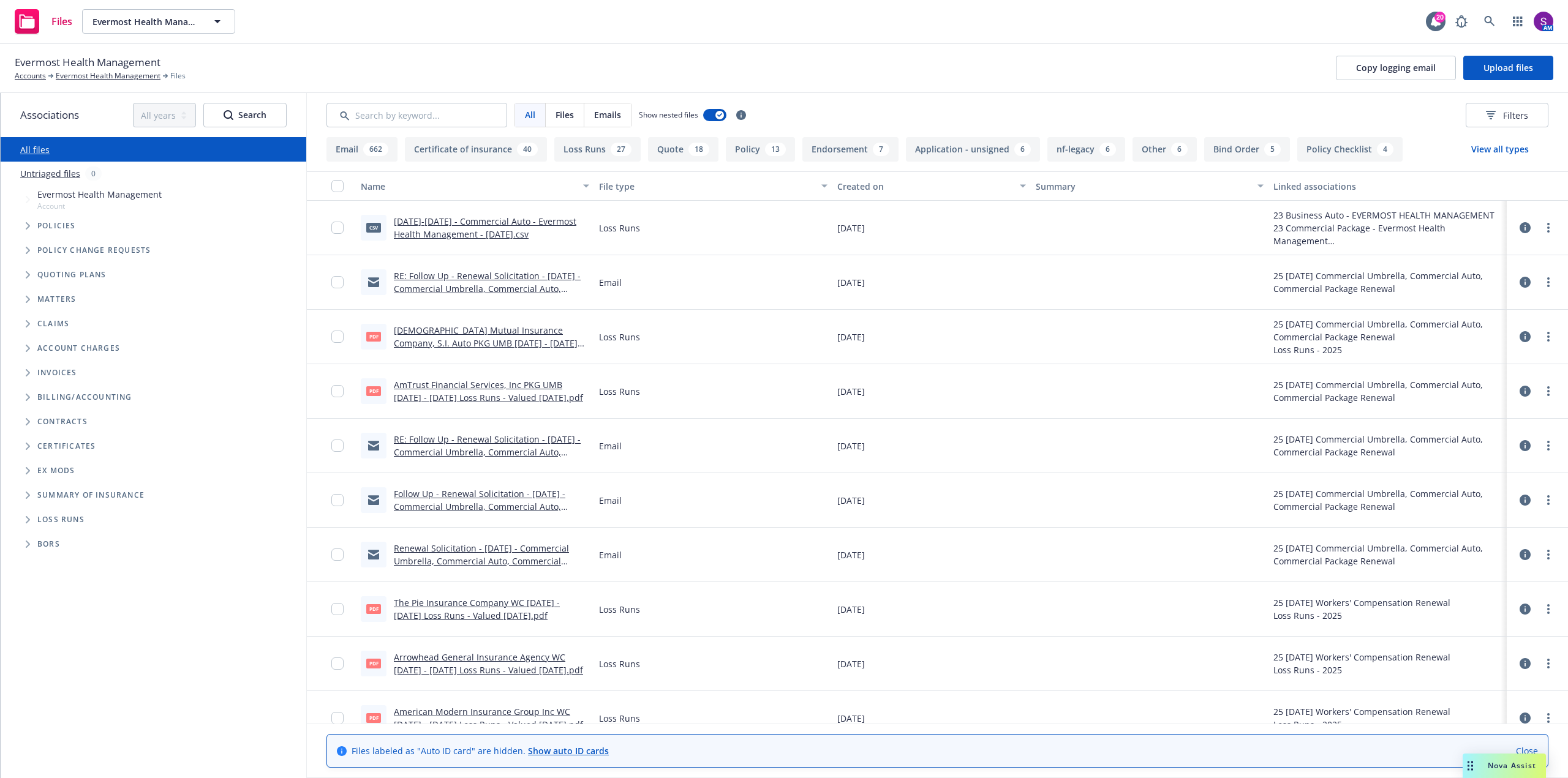
click at [509, 286] on link "RE: Follow Up - Renewal Solicitation - 10/30/25 - Commercial Umbrella, Commerci…" at bounding box center [487, 294] width 187 height 50
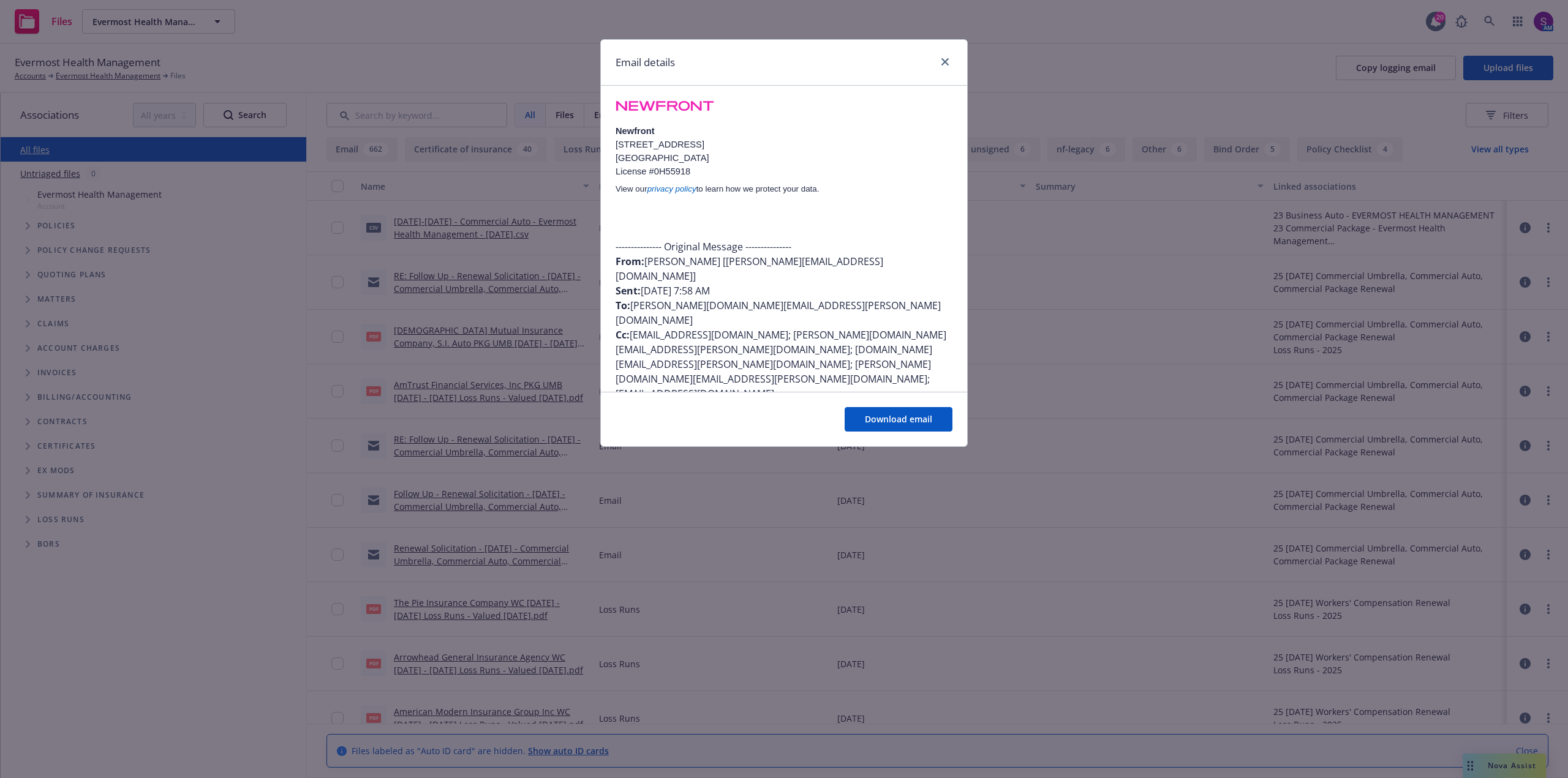
scroll to position [306, 0]
click at [949, 64] on link "close" at bounding box center [945, 62] width 15 height 15
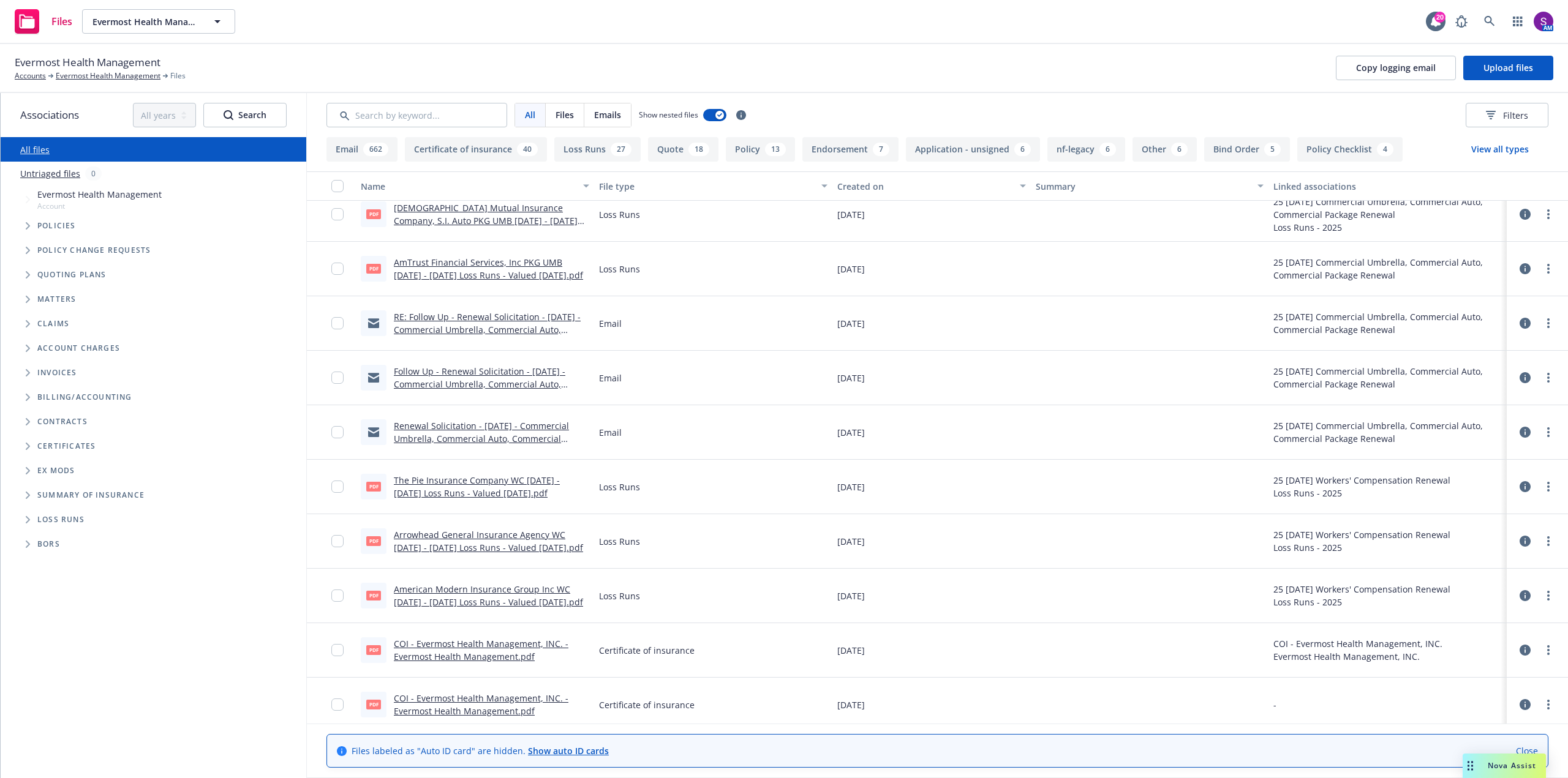
scroll to position [0, 0]
